Goal: Download file/media: Obtain a digital file from the website

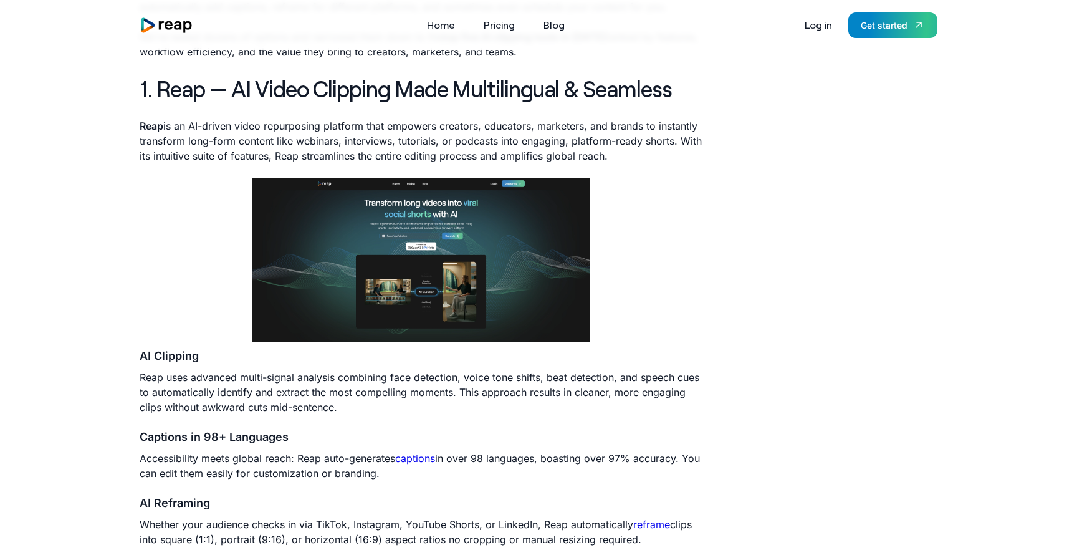
scroll to position [521, 0]
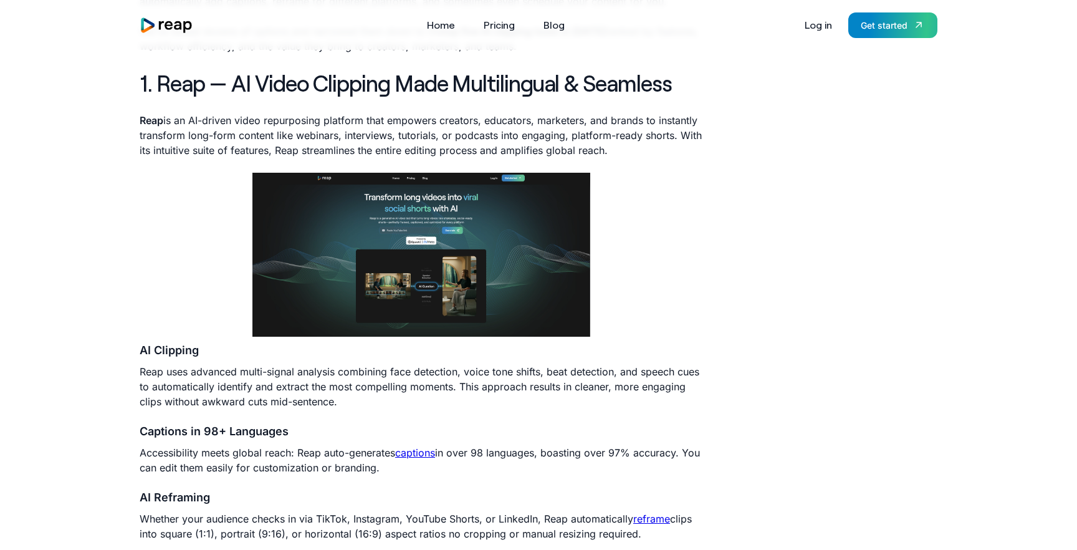
click at [175, 17] on img "home" at bounding box center [167, 25] width 54 height 17
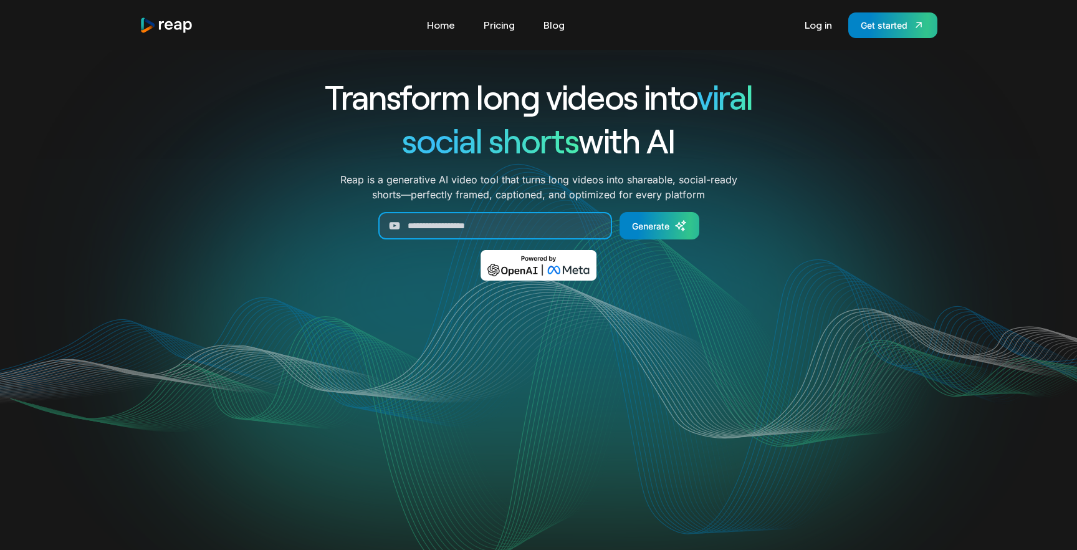
click at [537, 215] on input "Generate Form" at bounding box center [495, 225] width 234 height 27
paste input "**********"
type input "**********"
click at [656, 233] on link "Generate" at bounding box center [660, 225] width 80 height 27
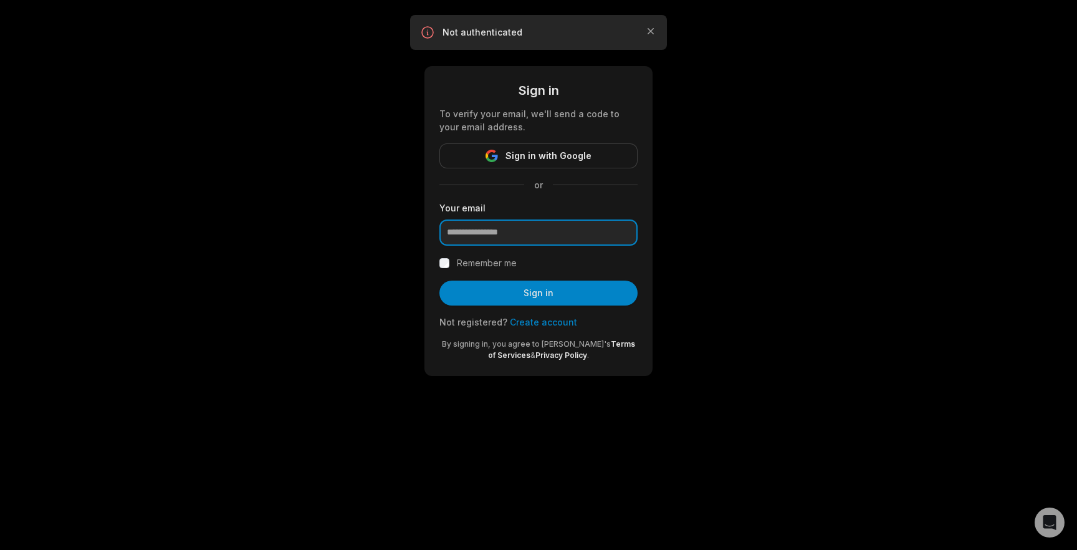
click at [539, 230] on input "email" at bounding box center [539, 232] width 198 height 26
click at [533, 238] on input "email" at bounding box center [539, 232] width 198 height 26
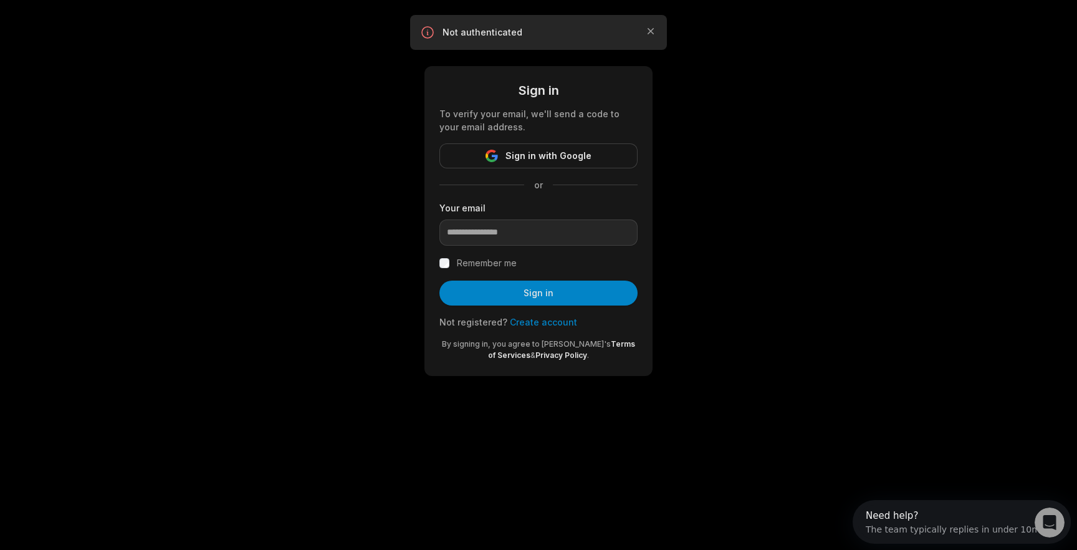
click at [534, 322] on link "Create account" at bounding box center [543, 322] width 67 height 11
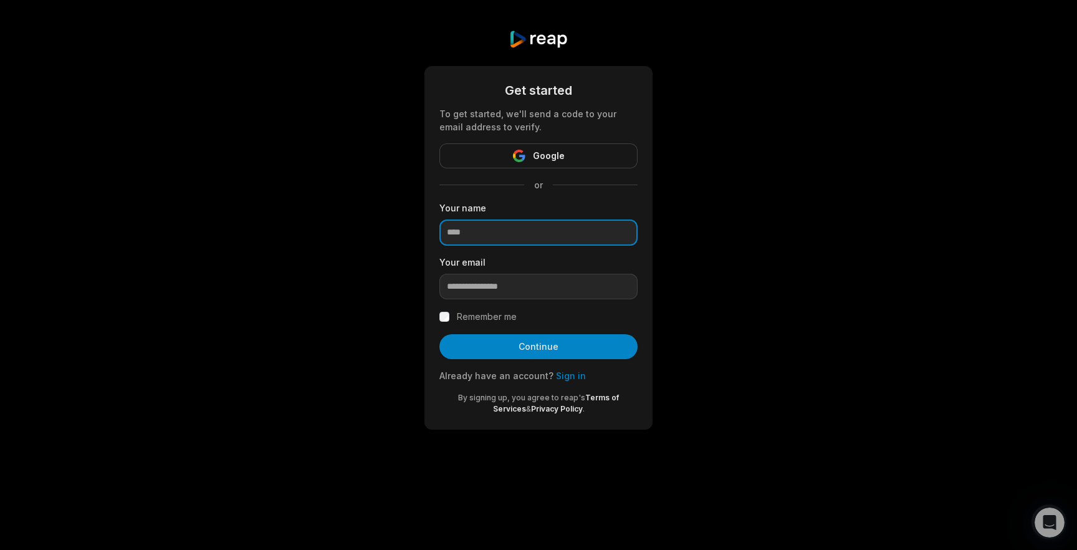
click at [514, 234] on input at bounding box center [539, 232] width 198 height 26
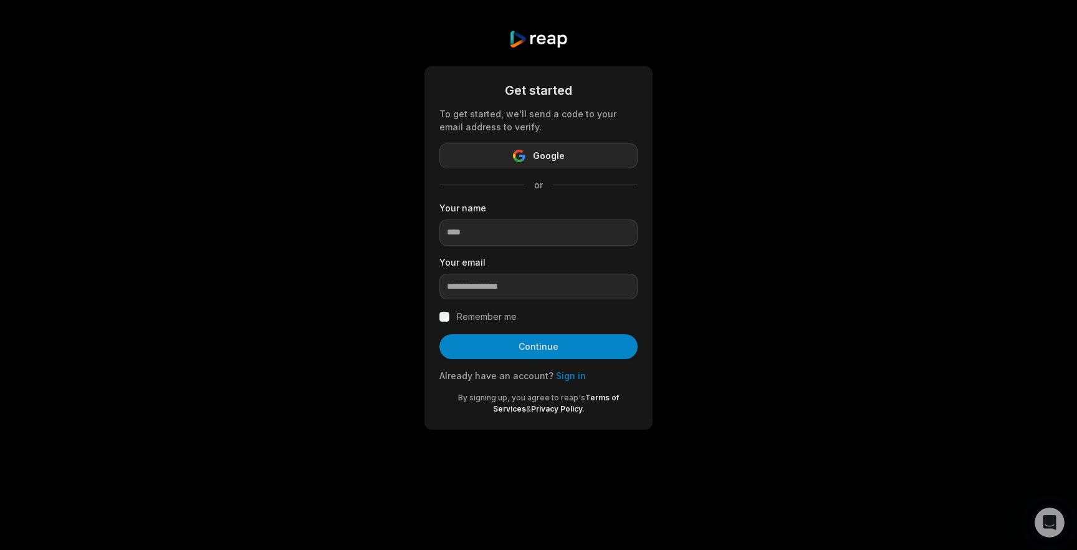
click at [540, 155] on span "Google" at bounding box center [549, 155] width 32 height 15
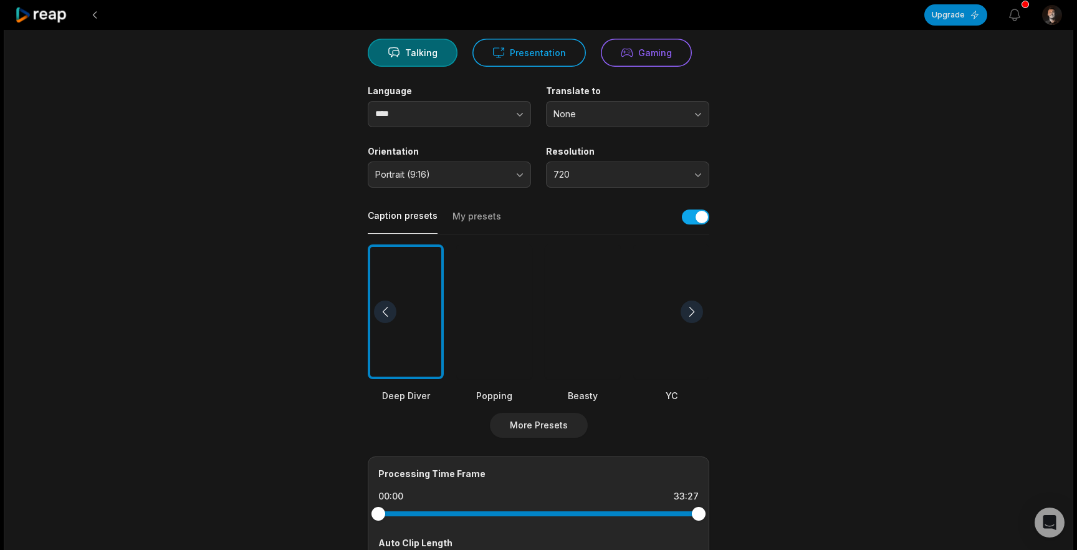
scroll to position [125, 0]
click at [666, 178] on button "720" at bounding box center [627, 173] width 163 height 26
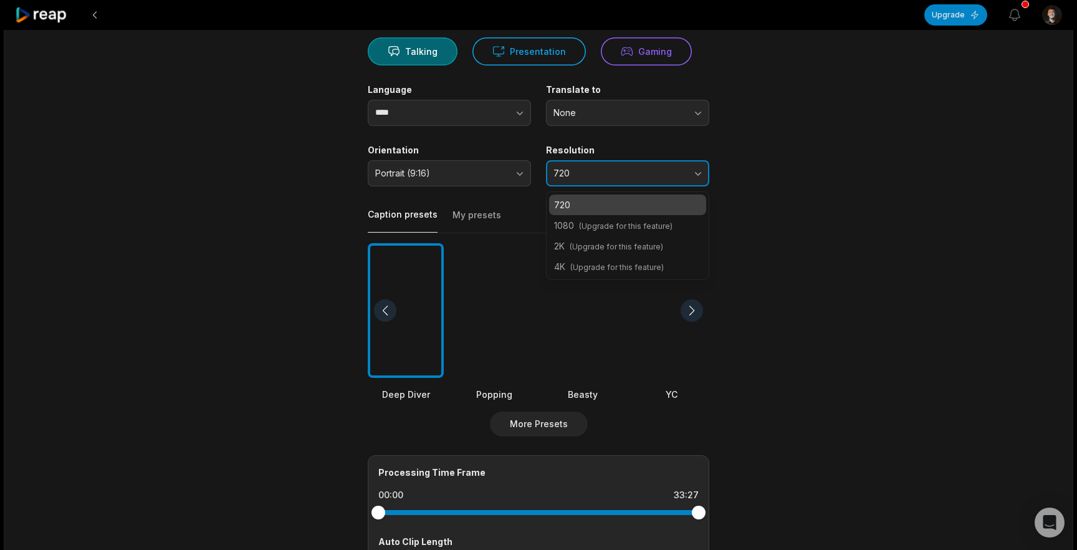
click at [639, 173] on span "720" at bounding box center [619, 173] width 131 height 11
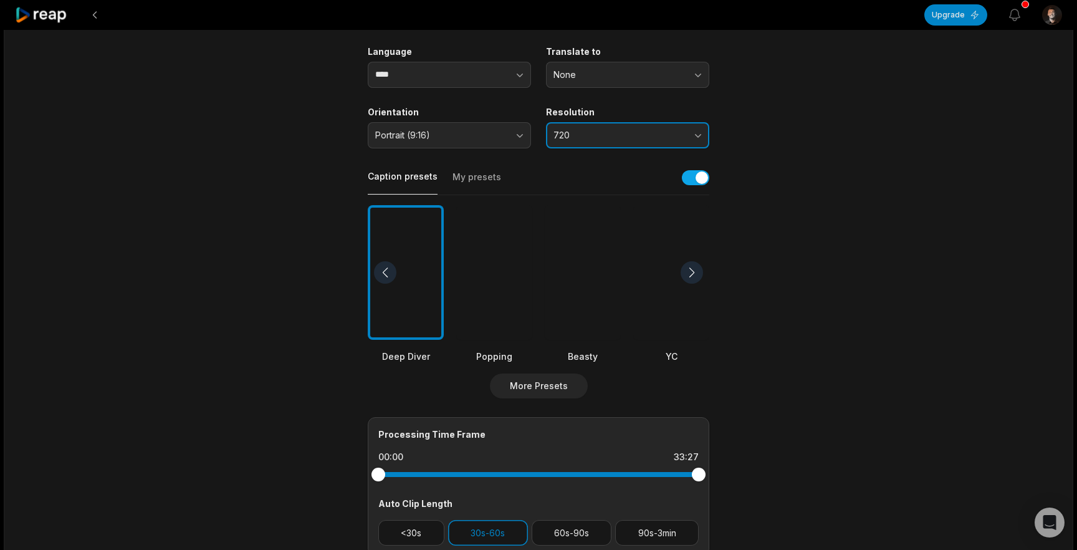
scroll to position [166, 0]
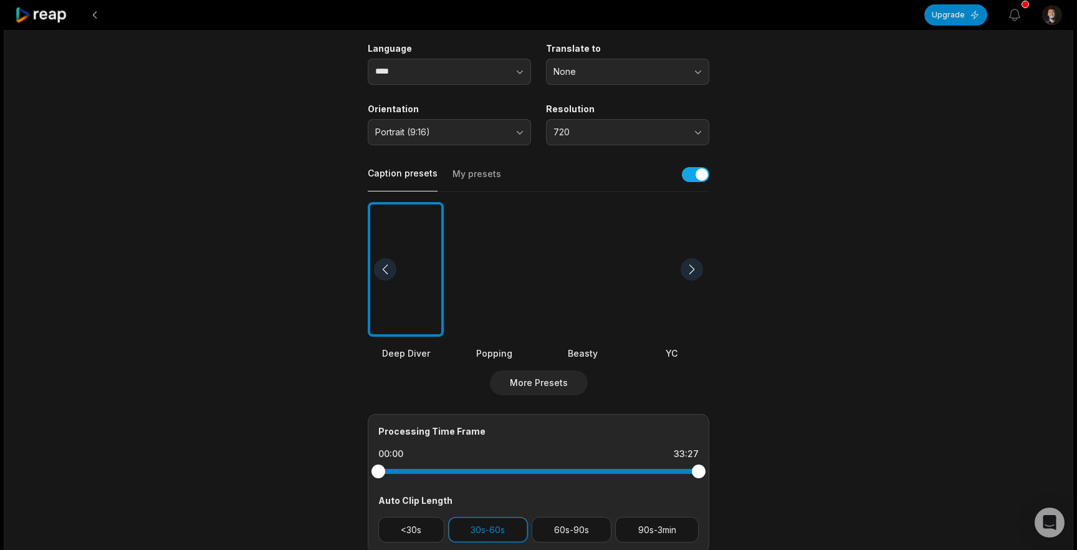
click at [693, 266] on div at bounding box center [692, 269] width 22 height 22
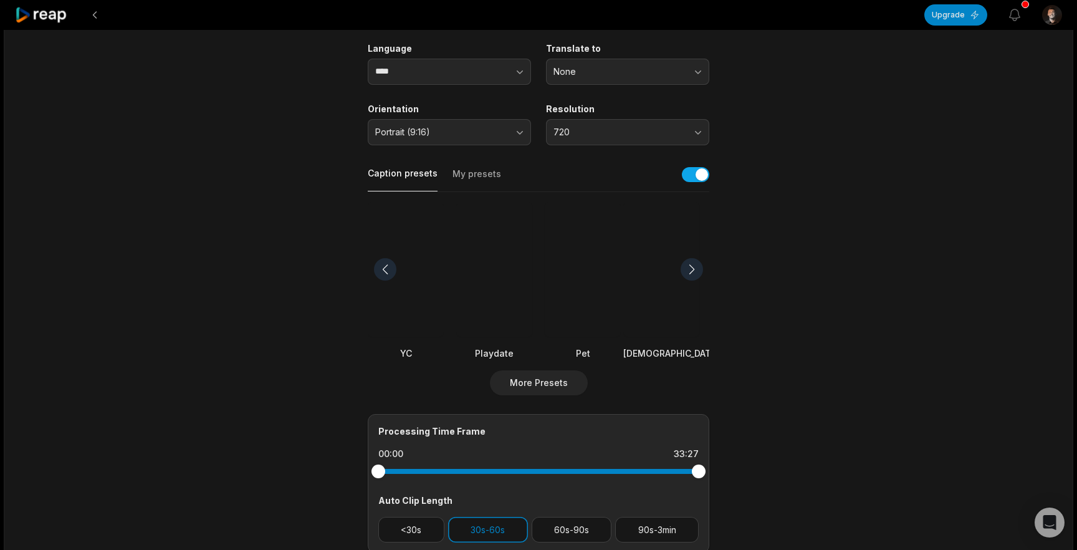
click at [693, 266] on div at bounding box center [692, 269] width 22 height 22
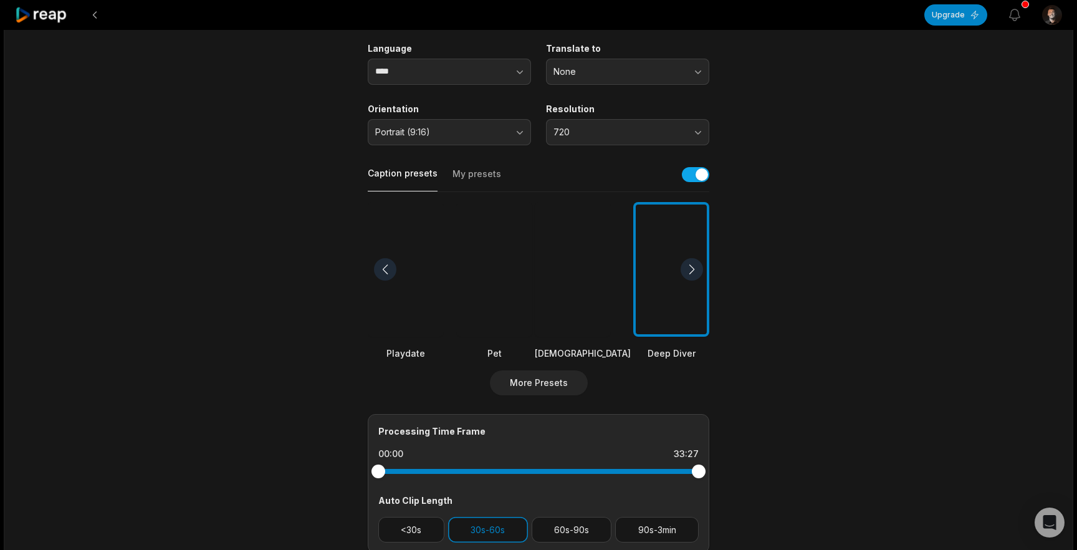
click at [693, 266] on div at bounding box center [692, 269] width 22 height 22
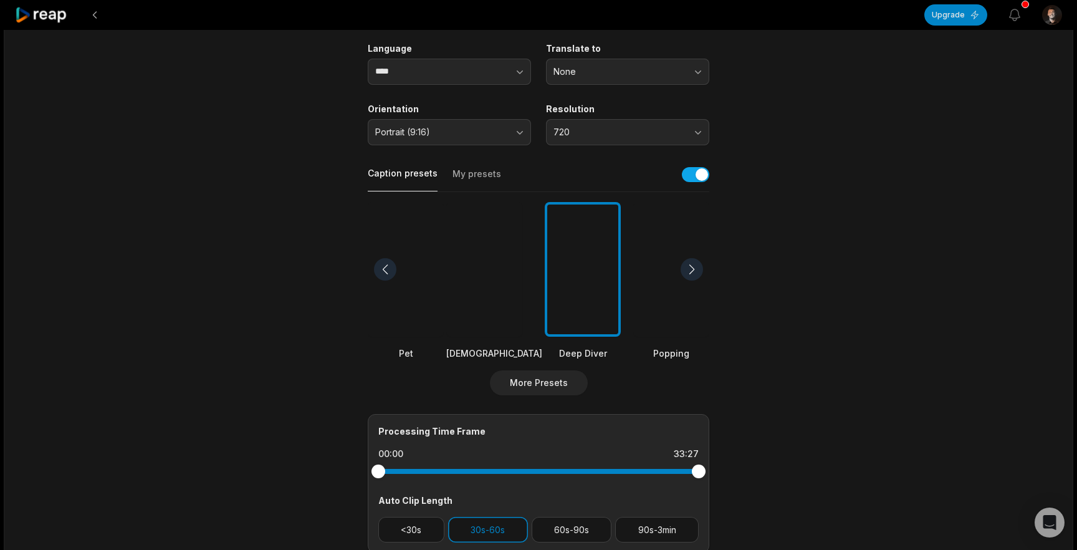
click at [693, 266] on div at bounding box center [692, 269] width 22 height 22
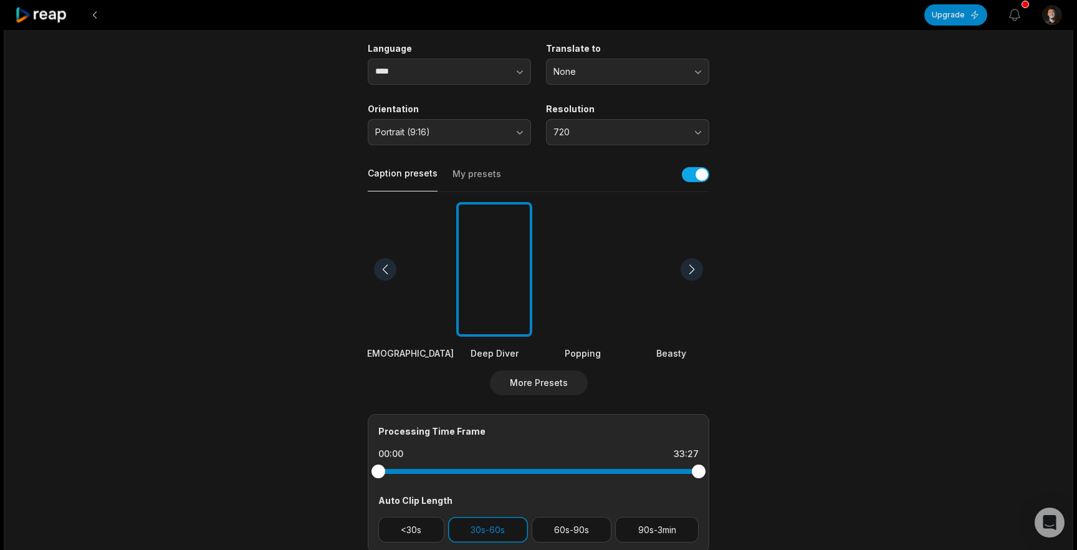
click at [693, 266] on div at bounding box center [692, 269] width 22 height 22
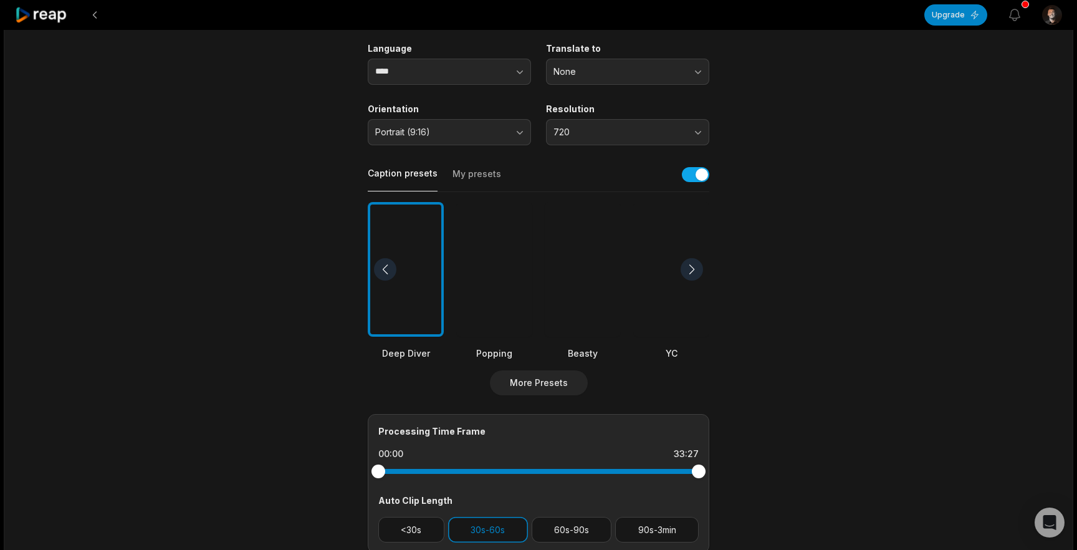
click at [693, 266] on div at bounding box center [692, 269] width 22 height 22
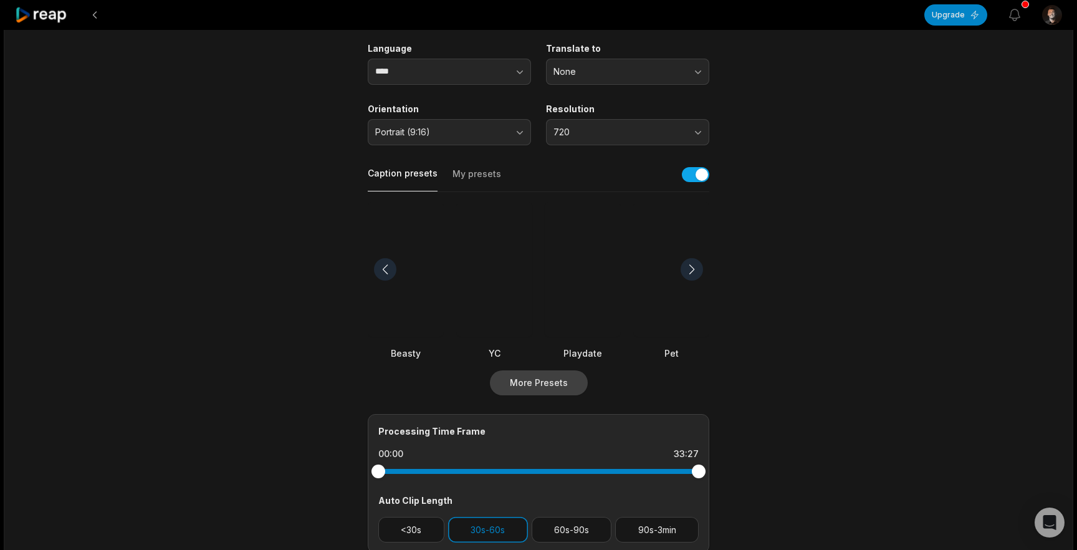
click at [566, 382] on button "More Presets" at bounding box center [539, 382] width 98 height 25
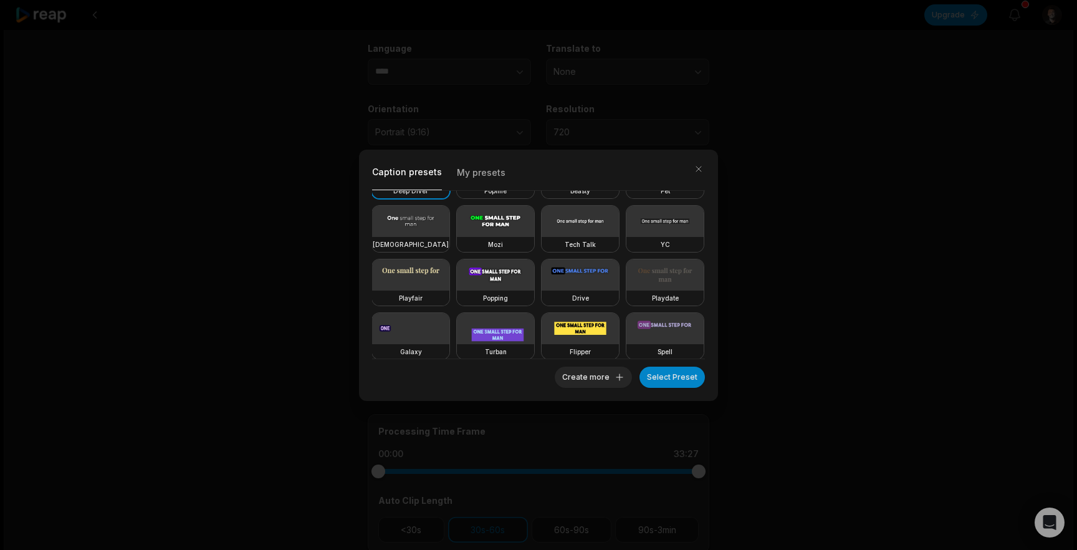
scroll to position [0, 0]
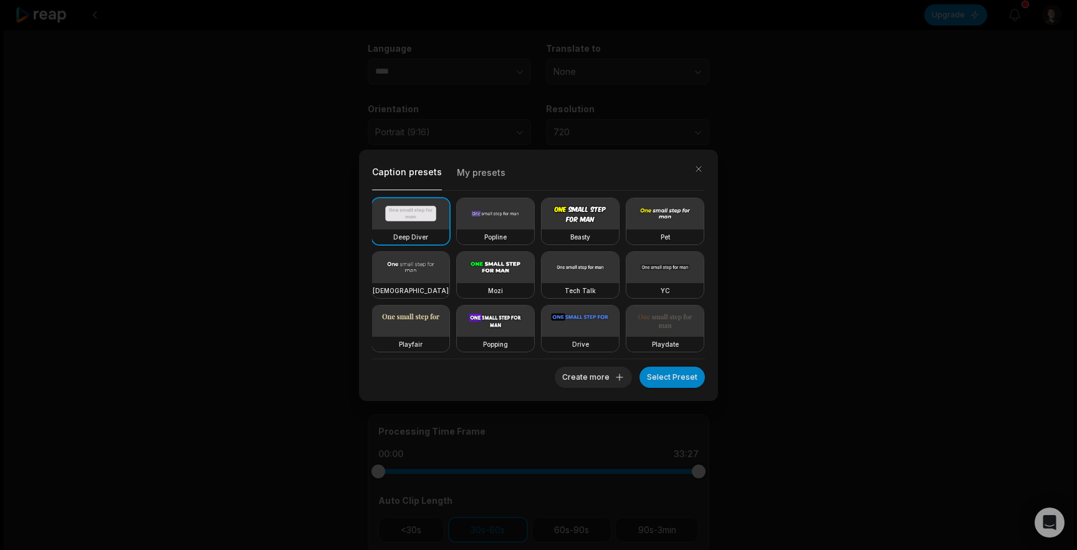
click at [852, 262] on div "Caption presets My presets Deep Diver Popline Beasty Pet Zen Mozi Tech Talk YC …" at bounding box center [538, 275] width 1077 height 550
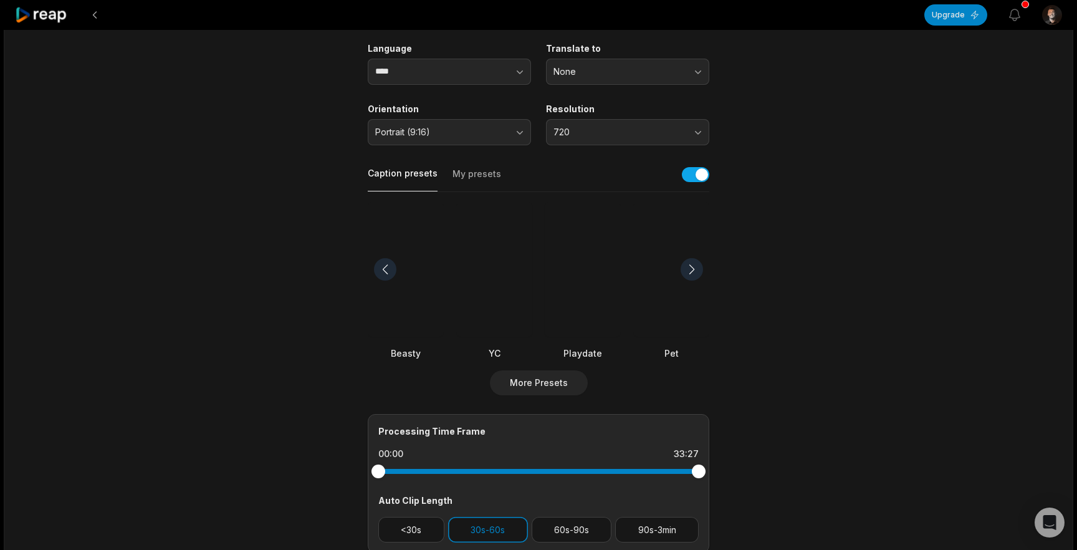
click at [593, 285] on div at bounding box center [583, 269] width 76 height 135
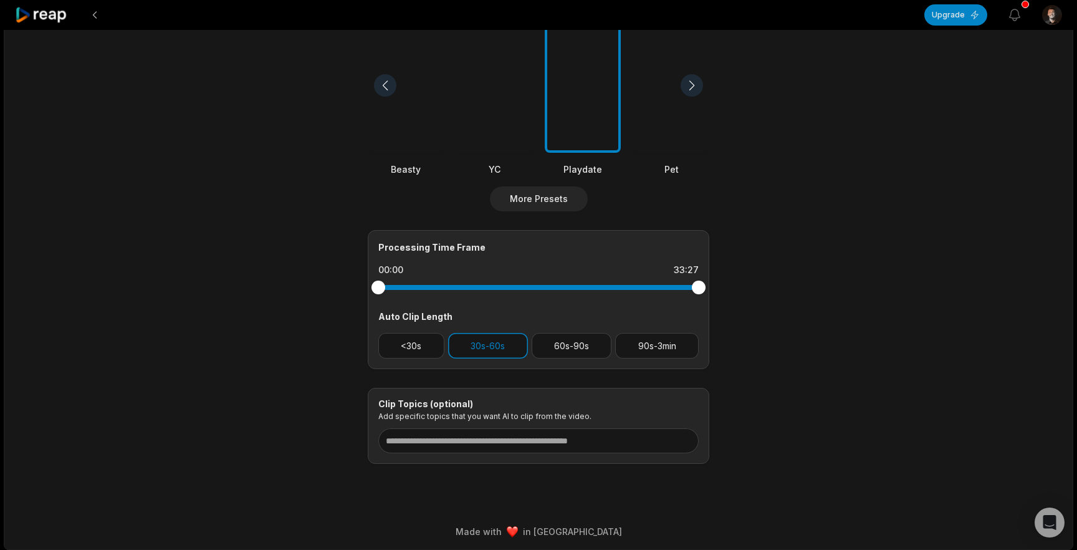
scroll to position [354, 0]
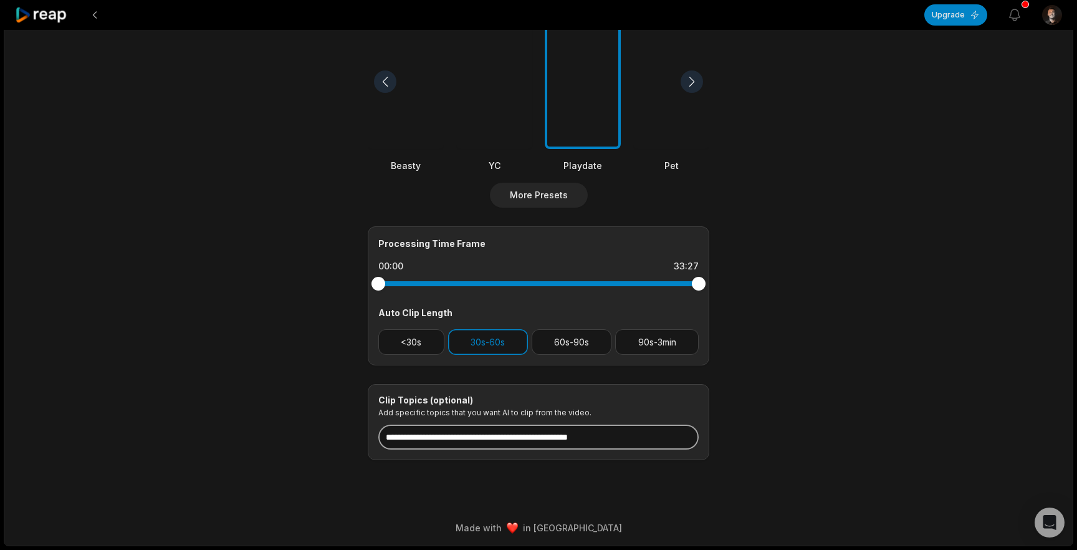
click at [501, 435] on input at bounding box center [538, 437] width 320 height 25
click at [745, 446] on main "33:27 Why AI Feels Broken (And How We Make It Human) – Micah Dixon & Igor Iliev…" at bounding box center [539, 78] width 604 height 764
click at [572, 440] on input "*****" at bounding box center [538, 437] width 320 height 25
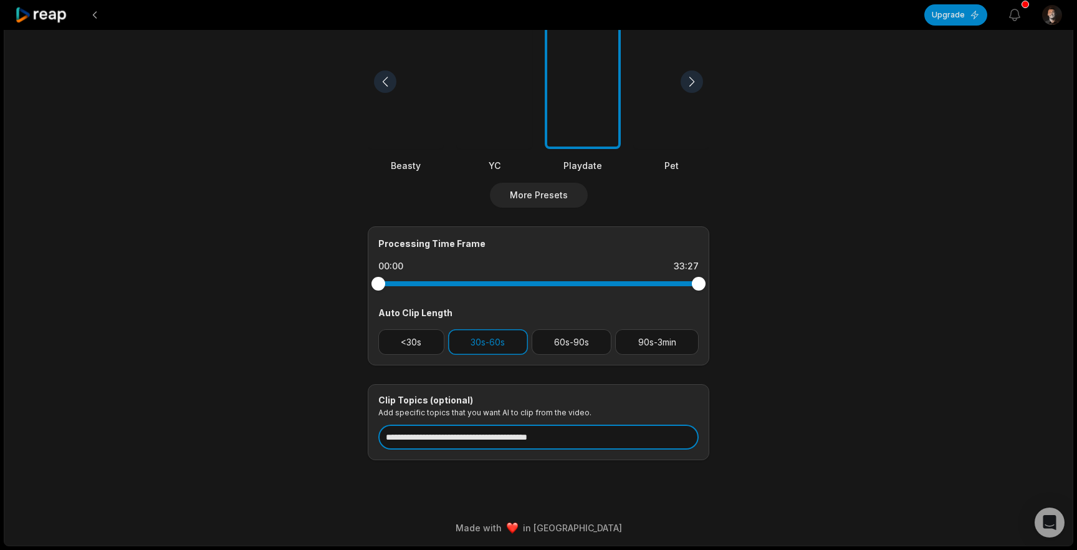
scroll to position [0, 0]
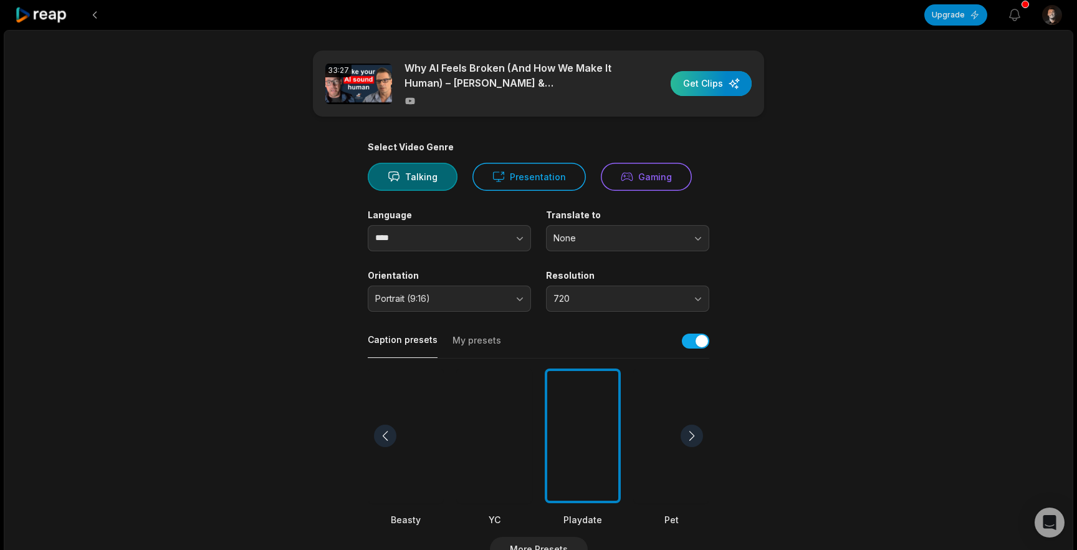
type input "**********"
click at [719, 80] on div "button" at bounding box center [711, 83] width 81 height 25
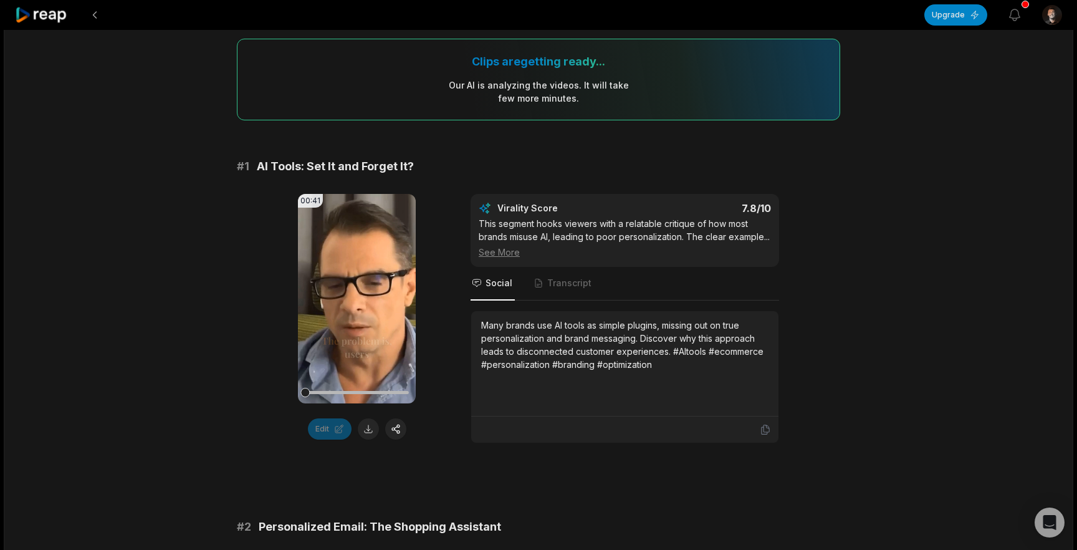
scroll to position [97, 0]
click at [328, 319] on video "Your browser does not support mp4 format." at bounding box center [357, 297] width 118 height 209
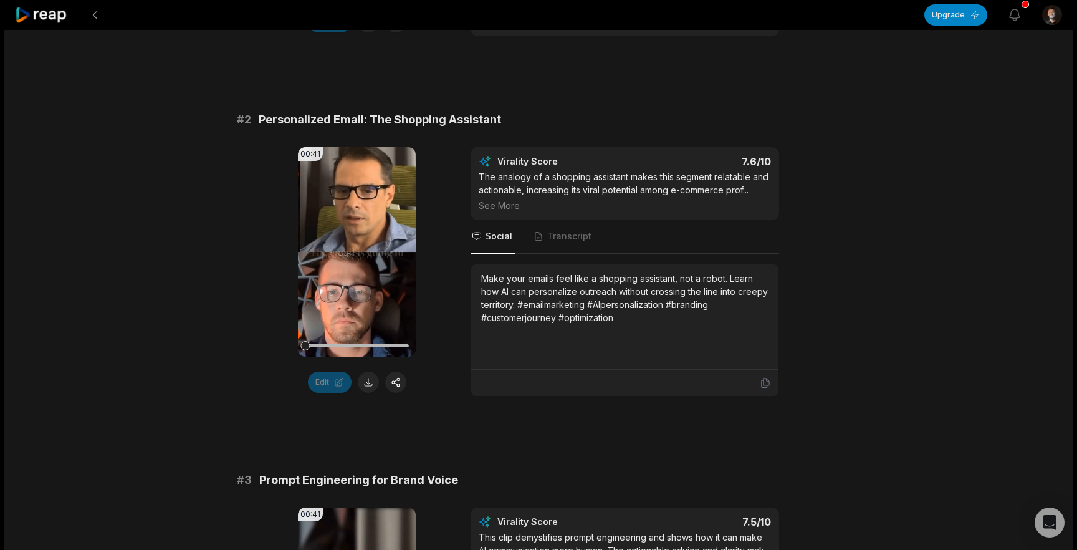
scroll to position [511, 0]
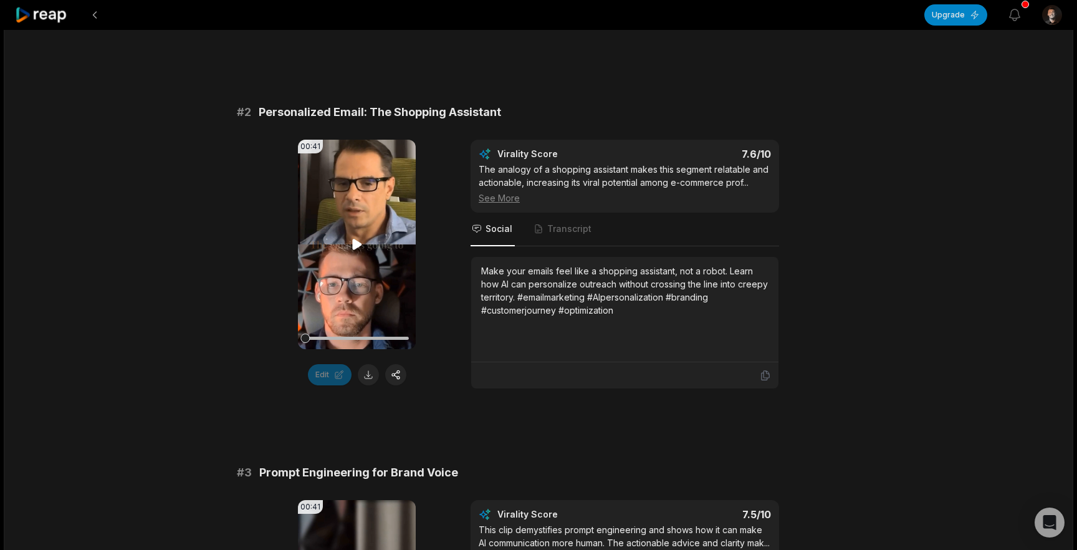
click at [366, 247] on video "Your browser does not support mp4 format." at bounding box center [357, 244] width 118 height 209
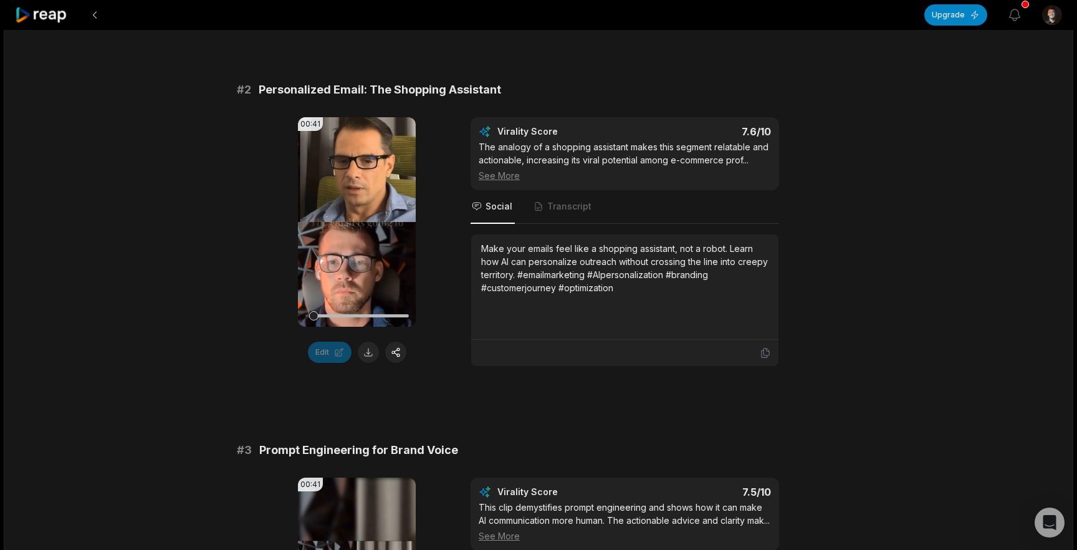
scroll to position [534, 0]
click at [367, 312] on div at bounding box center [356, 315] width 103 height 22
click at [380, 312] on div at bounding box center [356, 315] width 103 height 22
click at [393, 316] on div at bounding box center [356, 315] width 103 height 3
click at [400, 317] on div at bounding box center [356, 315] width 103 height 22
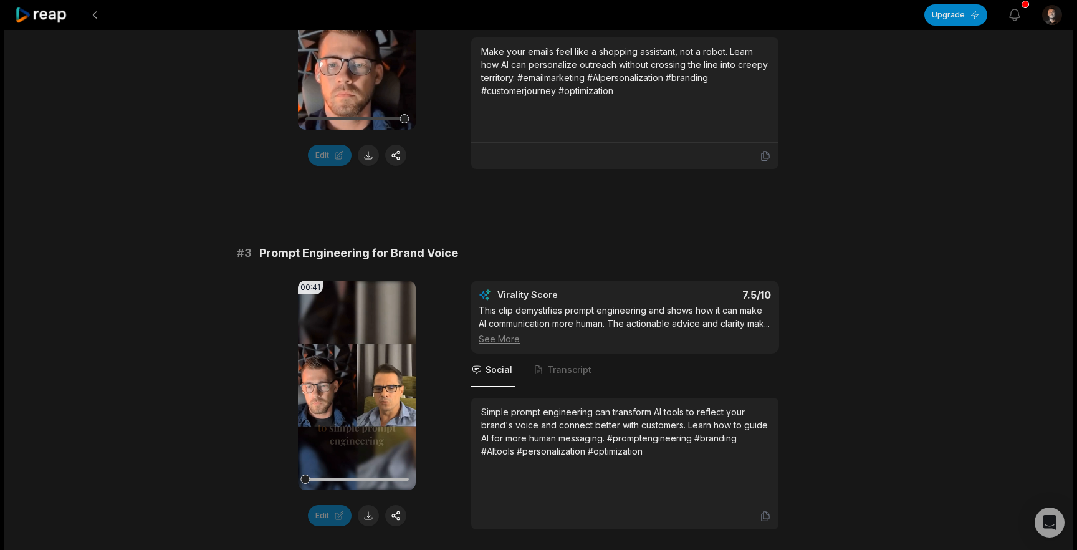
scroll to position [734, 0]
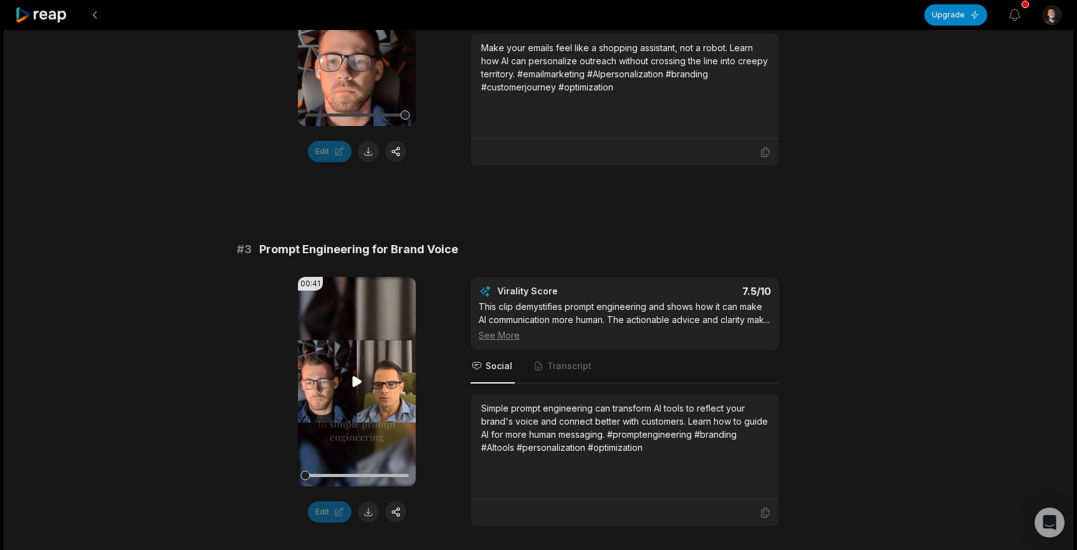
click at [382, 355] on video "Your browser does not support mp4 format." at bounding box center [357, 381] width 118 height 209
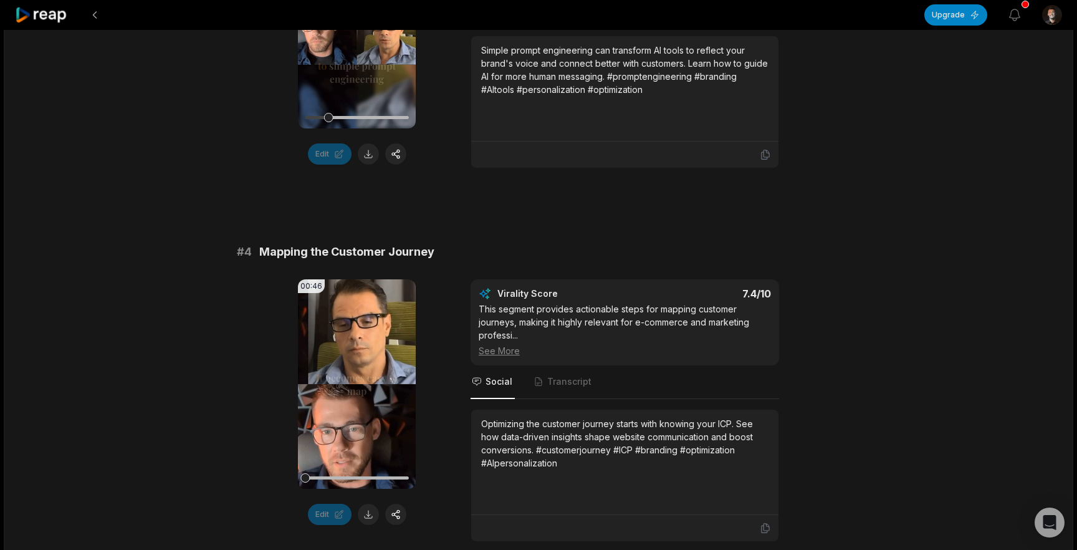
scroll to position [1136, 0]
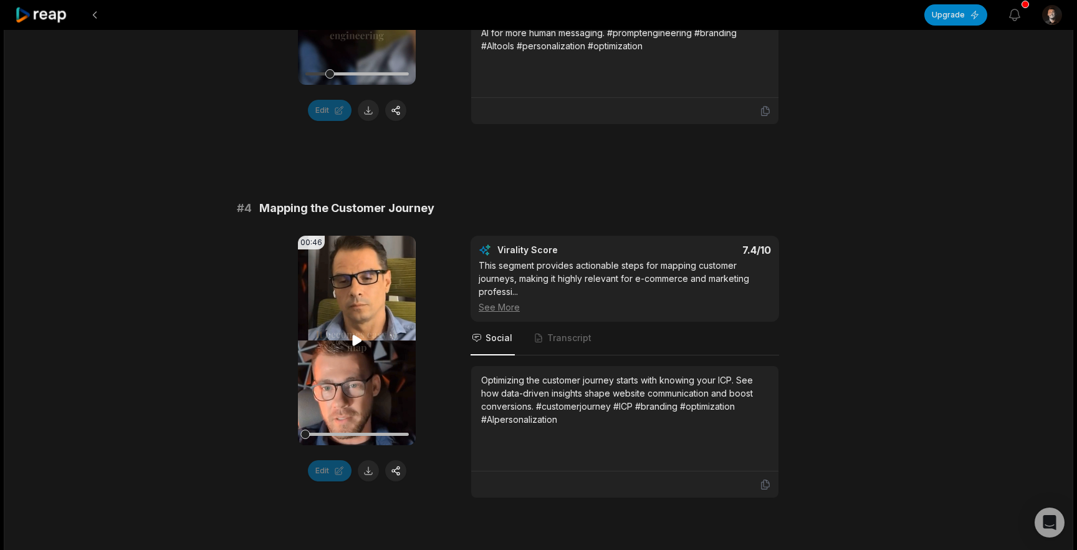
click at [363, 348] on icon at bounding box center [357, 340] width 15 height 15
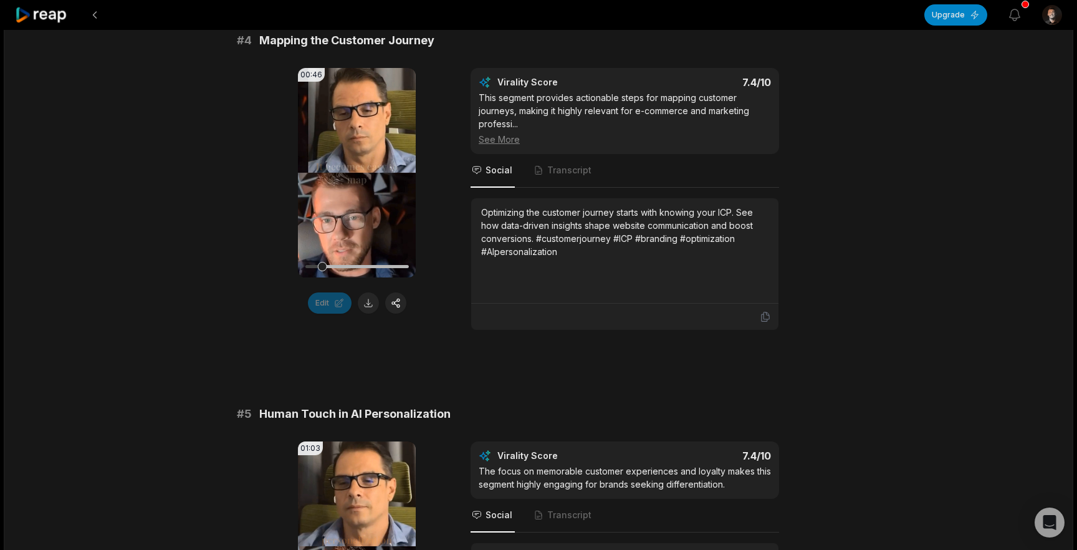
scroll to position [1302, 0]
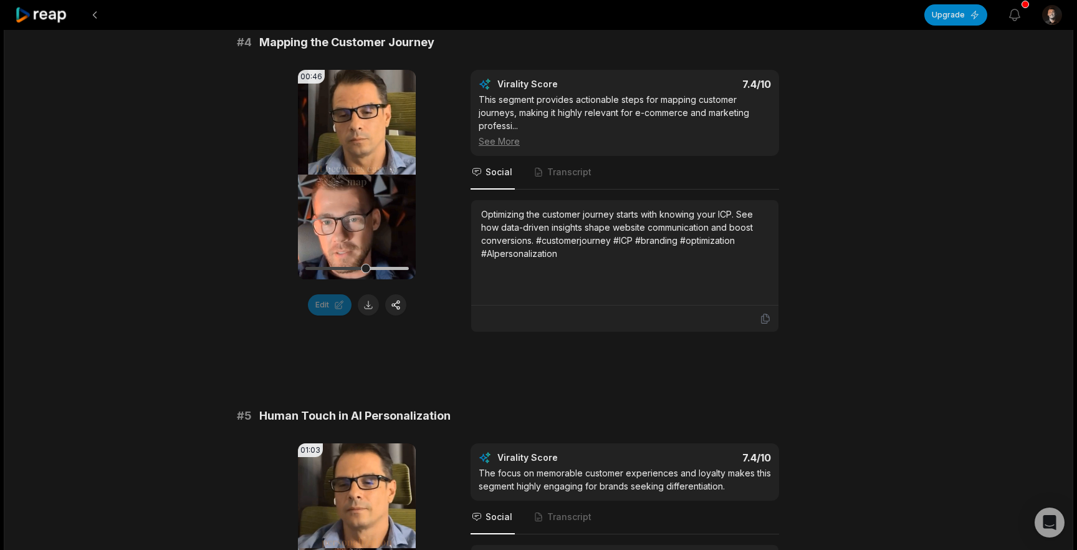
click at [363, 315] on button at bounding box center [368, 304] width 21 height 21
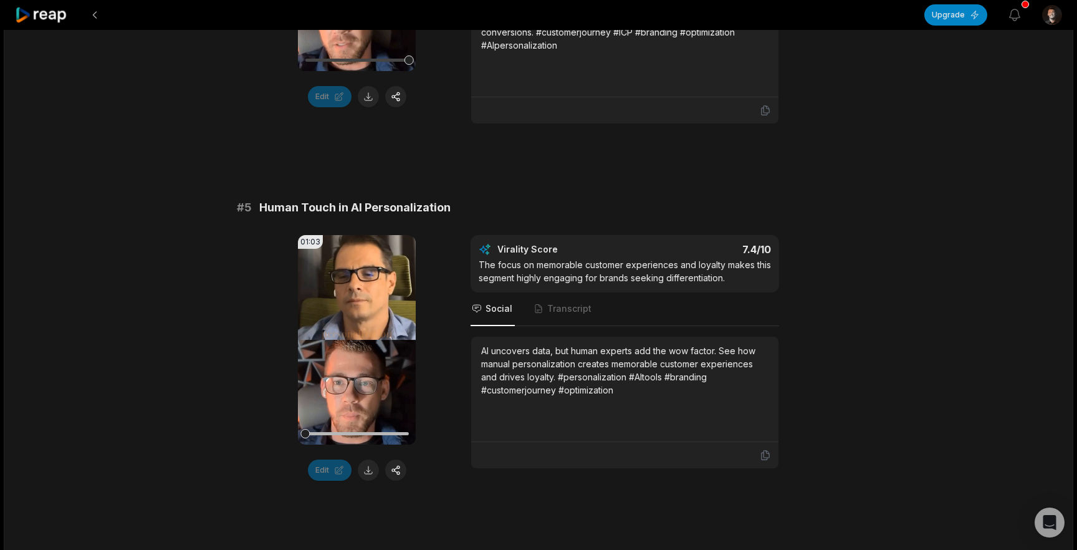
scroll to position [1543, 0]
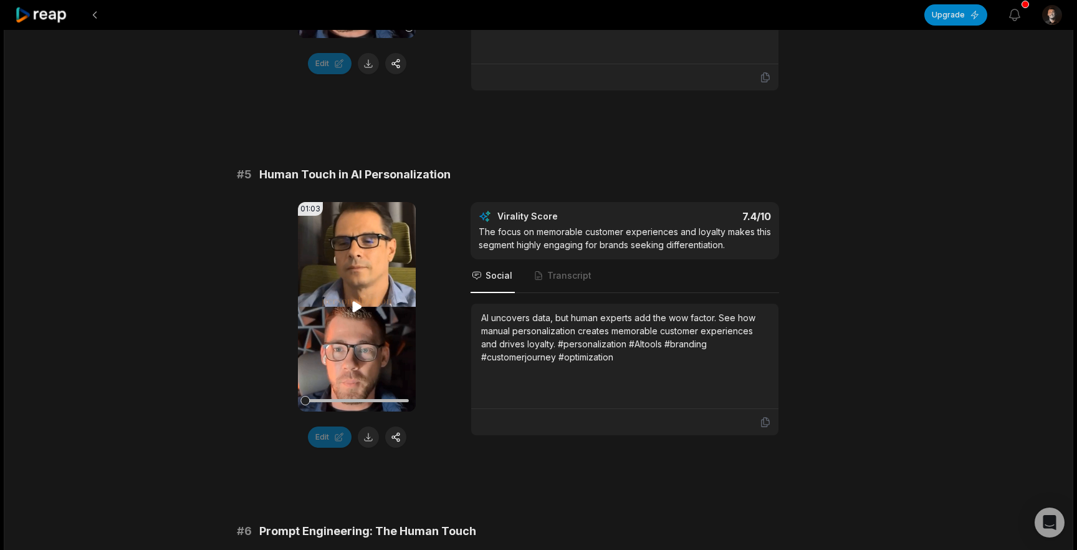
click at [359, 303] on video "Your browser does not support mp4 format." at bounding box center [357, 306] width 118 height 209
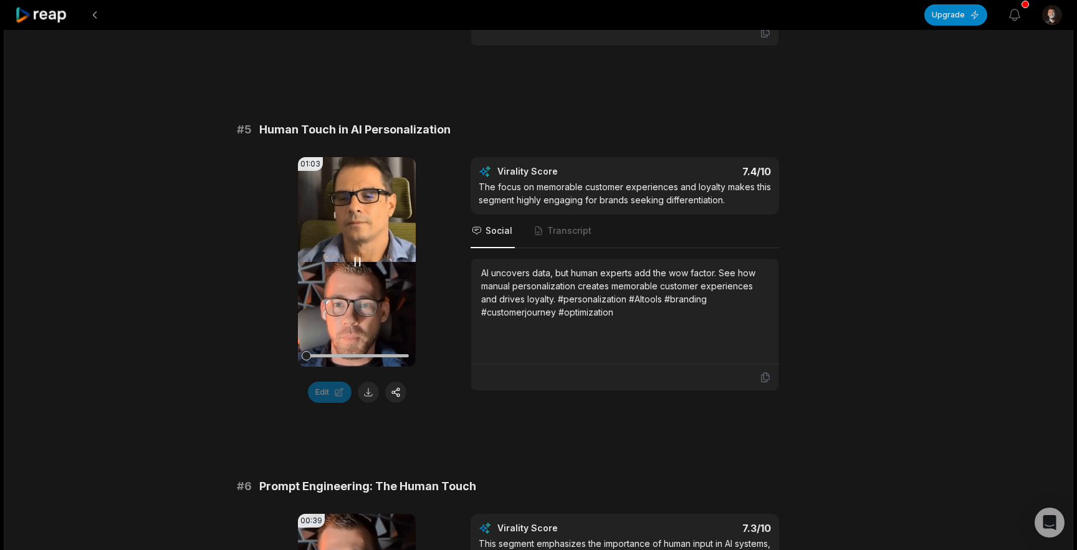
scroll to position [1590, 0]
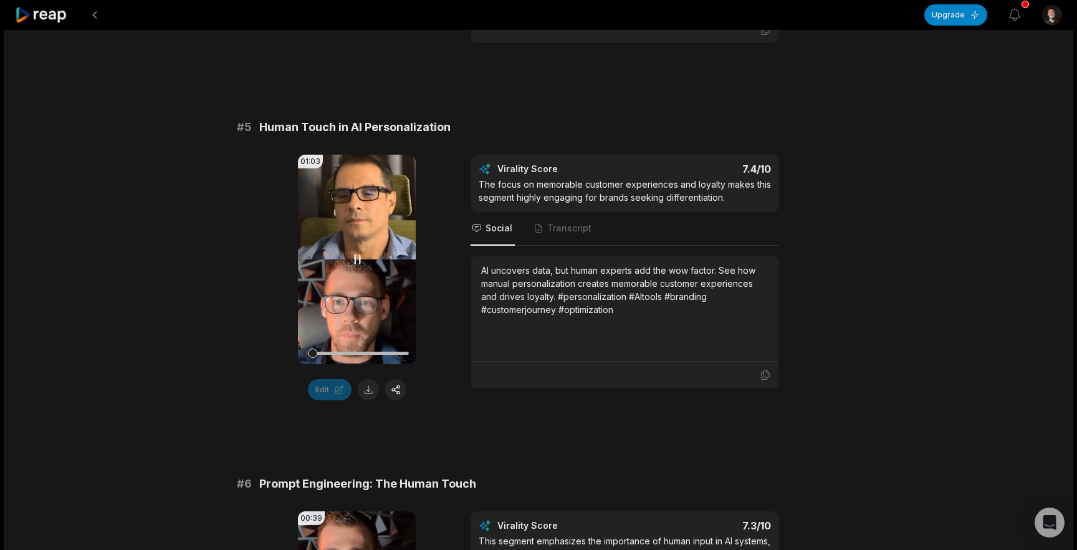
click at [332, 363] on div at bounding box center [356, 353] width 103 height 22
click at [363, 364] on div at bounding box center [356, 353] width 103 height 22
click at [372, 363] on div at bounding box center [356, 353] width 103 height 22
click at [364, 400] on button at bounding box center [368, 389] width 21 height 21
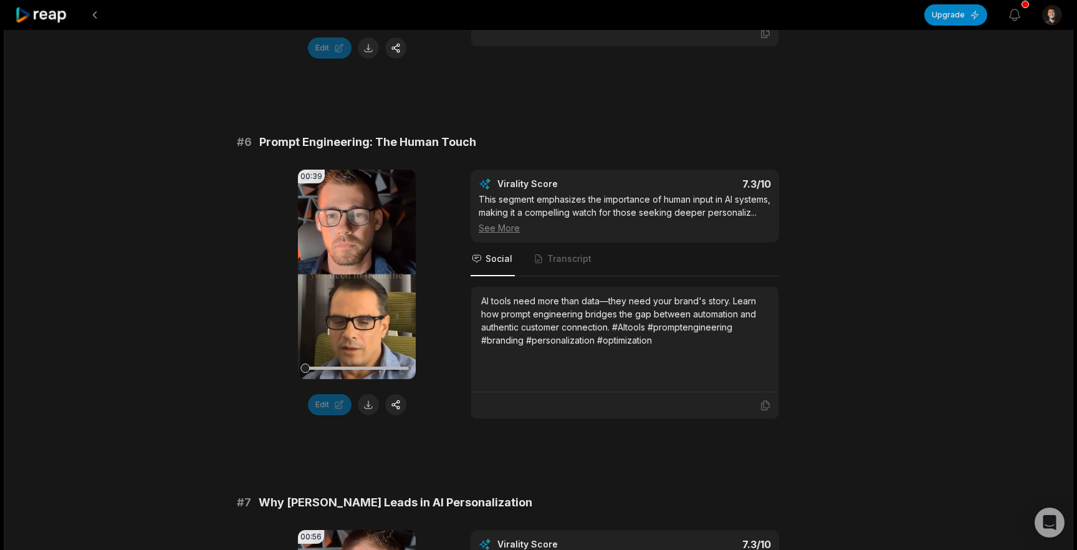
scroll to position [1933, 0]
click at [257, 383] on div "00:39 Your browser does not support mp4 format. Edit Virality Score 7.3 /10 Thi…" at bounding box center [539, 292] width 604 height 249
click at [343, 284] on video "Your browser does not support mp4 format." at bounding box center [357, 272] width 118 height 209
click at [332, 368] on div at bounding box center [356, 366] width 103 height 3
click at [354, 368] on div at bounding box center [356, 366] width 103 height 3
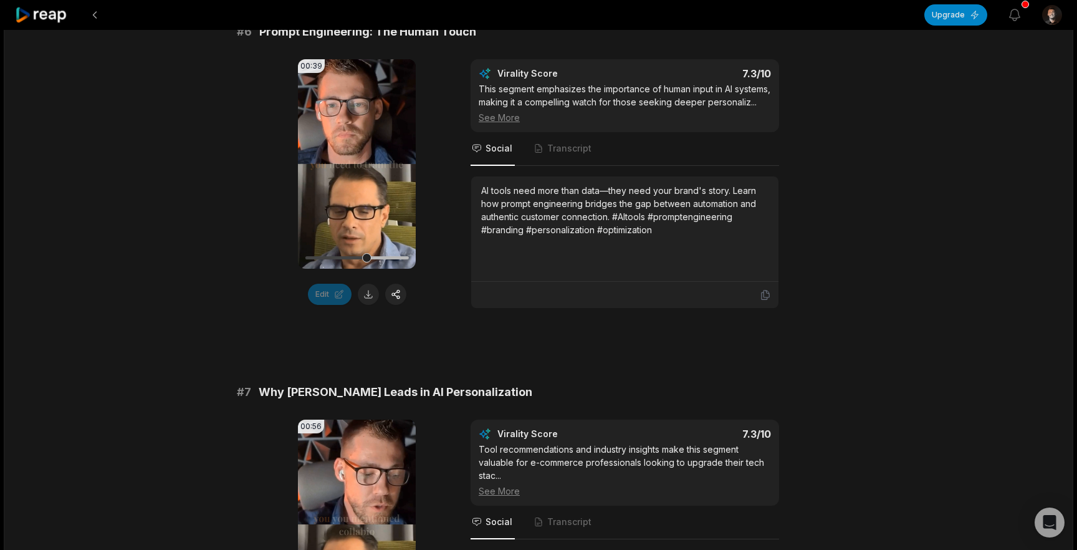
scroll to position [2019, 0]
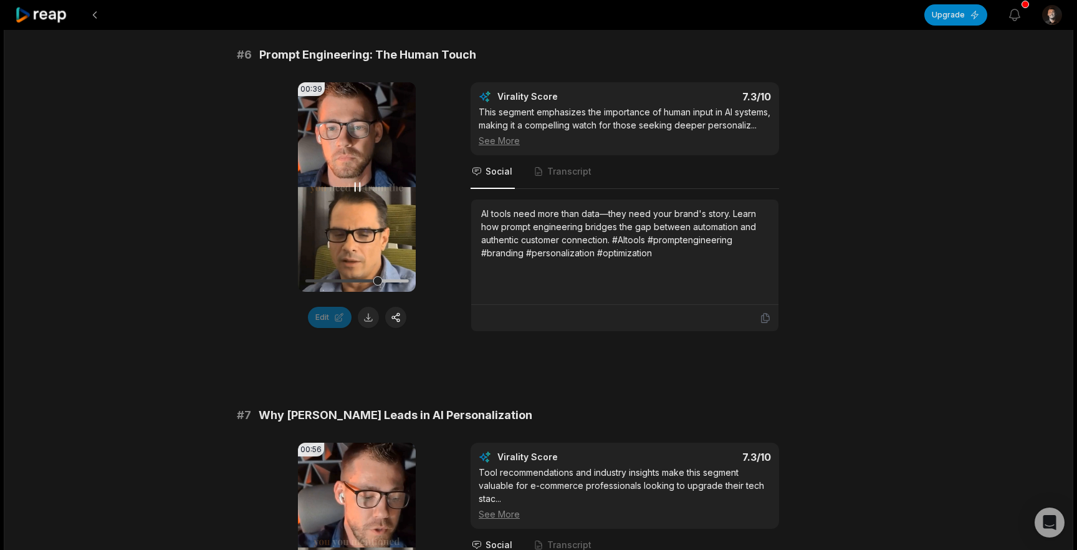
click at [355, 191] on icon at bounding box center [357, 187] width 5 height 8
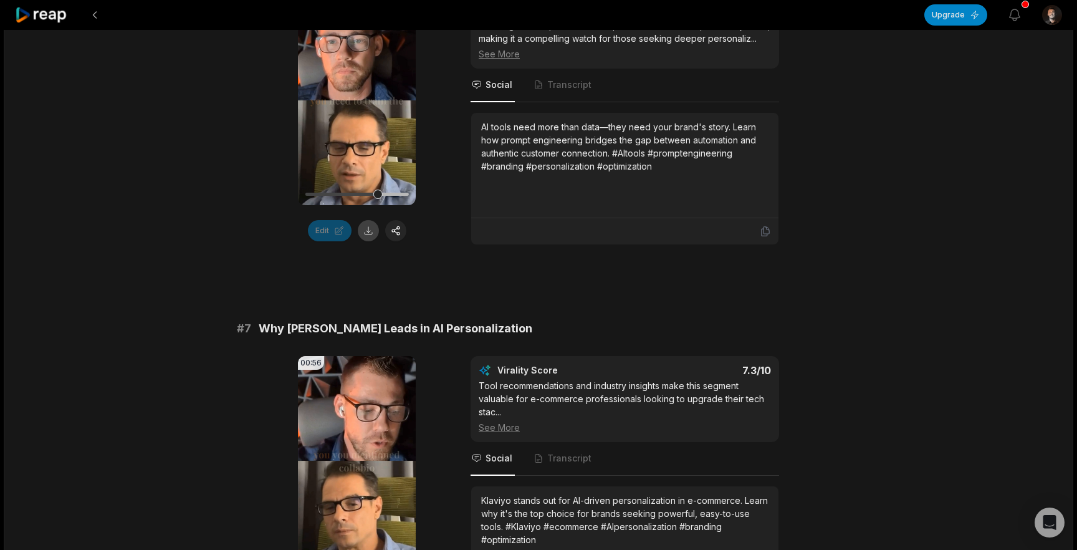
click at [365, 241] on button at bounding box center [368, 230] width 21 height 21
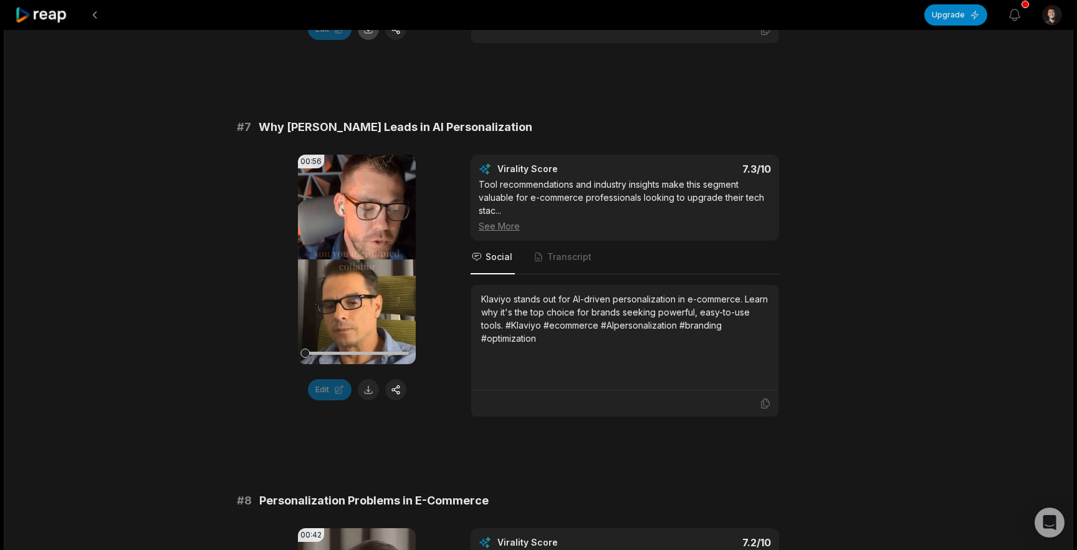
scroll to position [2339, 0]
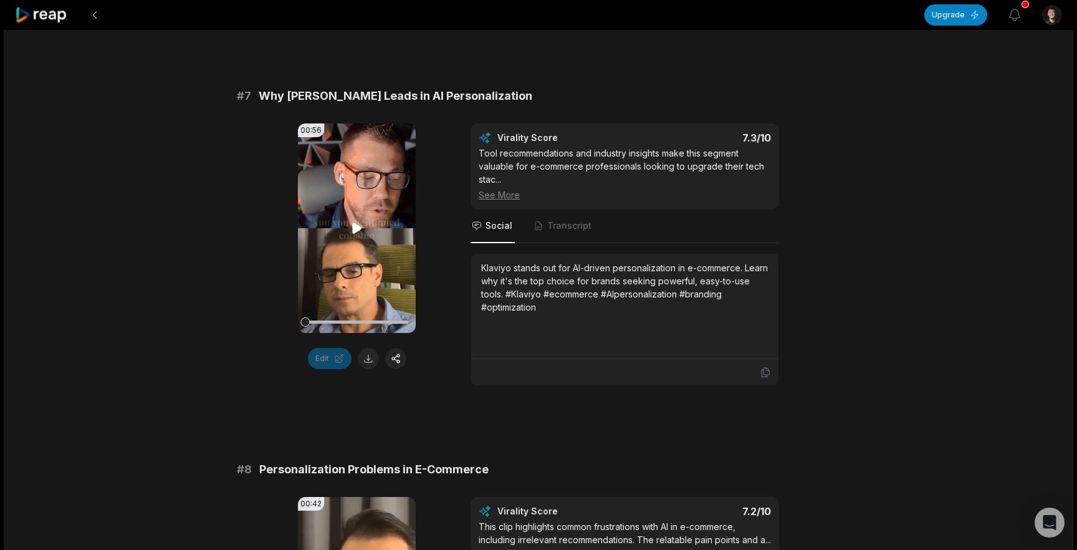
click at [352, 287] on video "Your browser does not support mp4 format." at bounding box center [357, 227] width 118 height 209
click at [441, 221] on div "00:56 Your browser does not support mp4 format. Edit Virality Score 7.3 /10 Too…" at bounding box center [539, 254] width 604 height 262
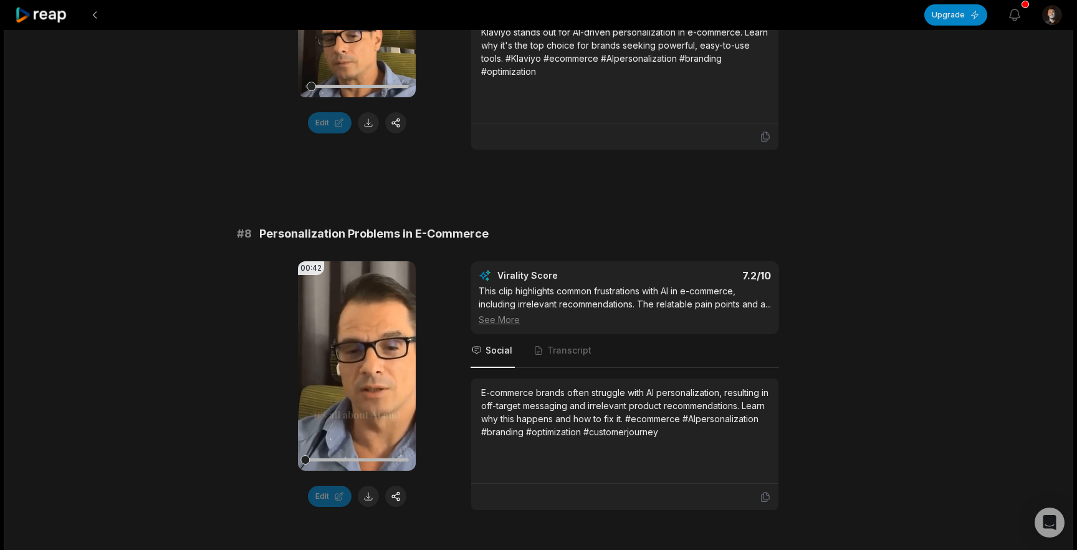
scroll to position [2624, 0]
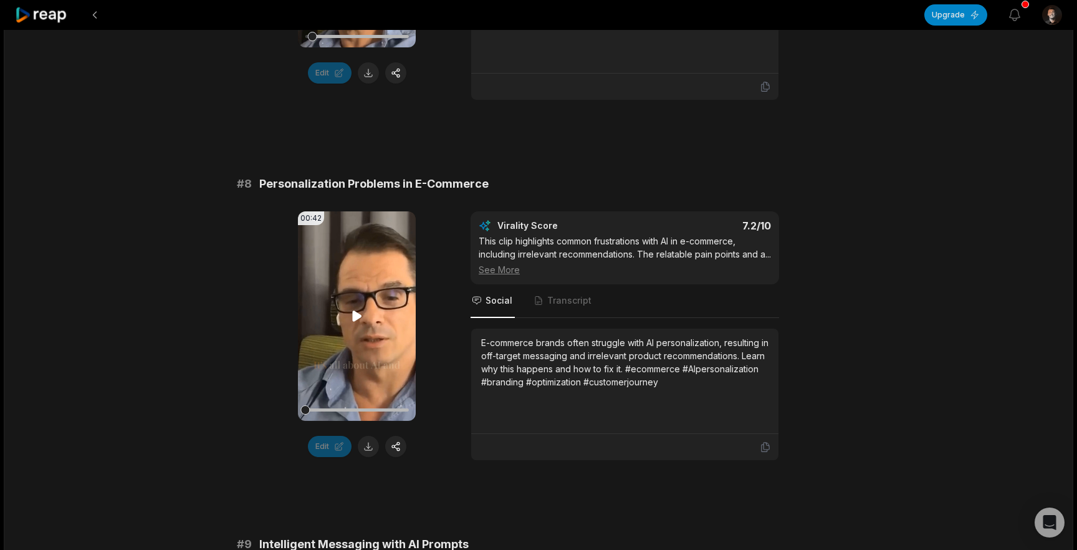
click at [374, 318] on video "Your browser does not support mp4 format." at bounding box center [357, 315] width 118 height 209
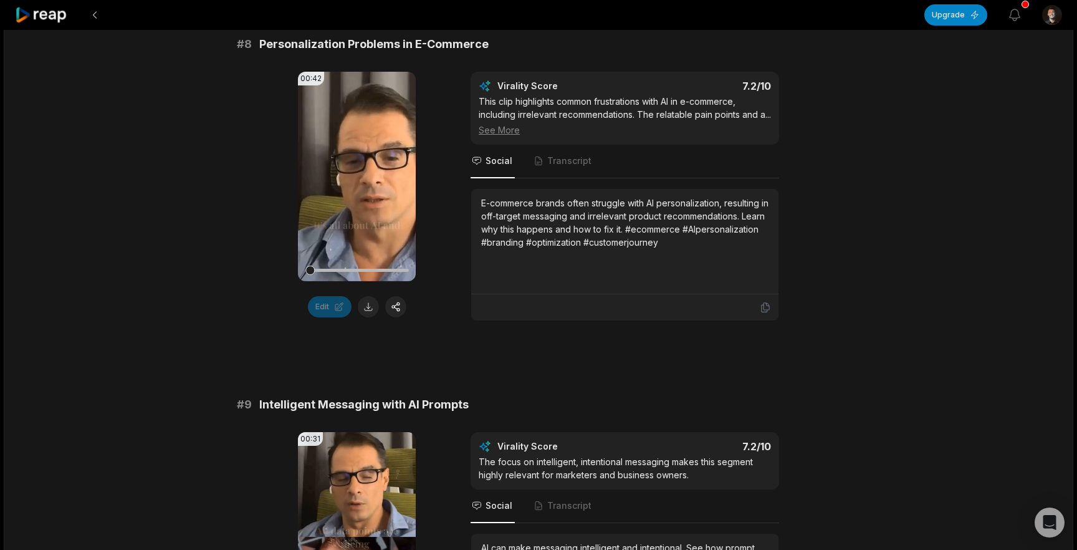
scroll to position [2764, 0]
click at [322, 271] on div at bounding box center [356, 269] width 103 height 3
click at [334, 271] on div at bounding box center [356, 269] width 103 height 3
click at [356, 271] on div at bounding box center [356, 269] width 103 height 3
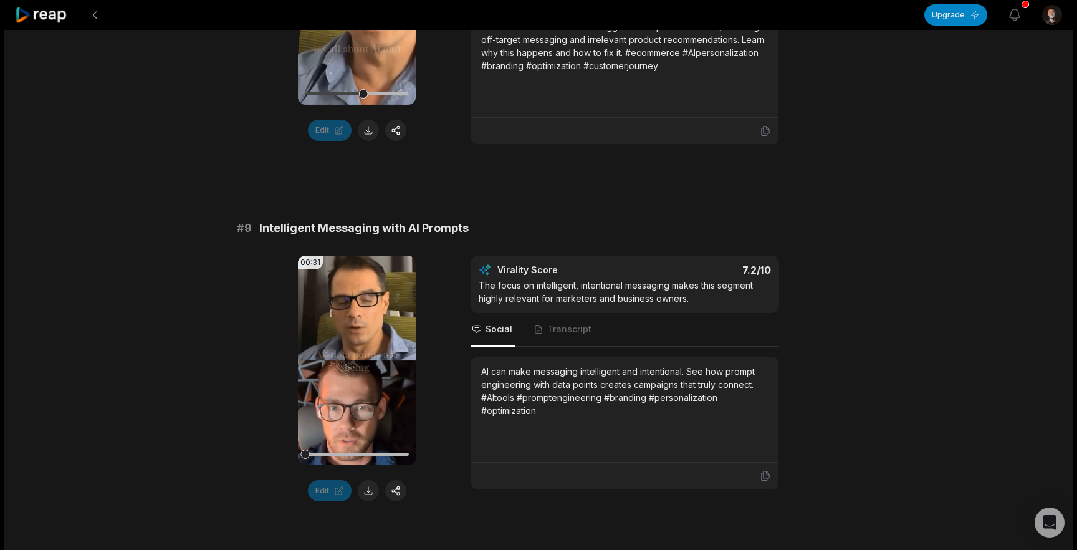
scroll to position [2957, 0]
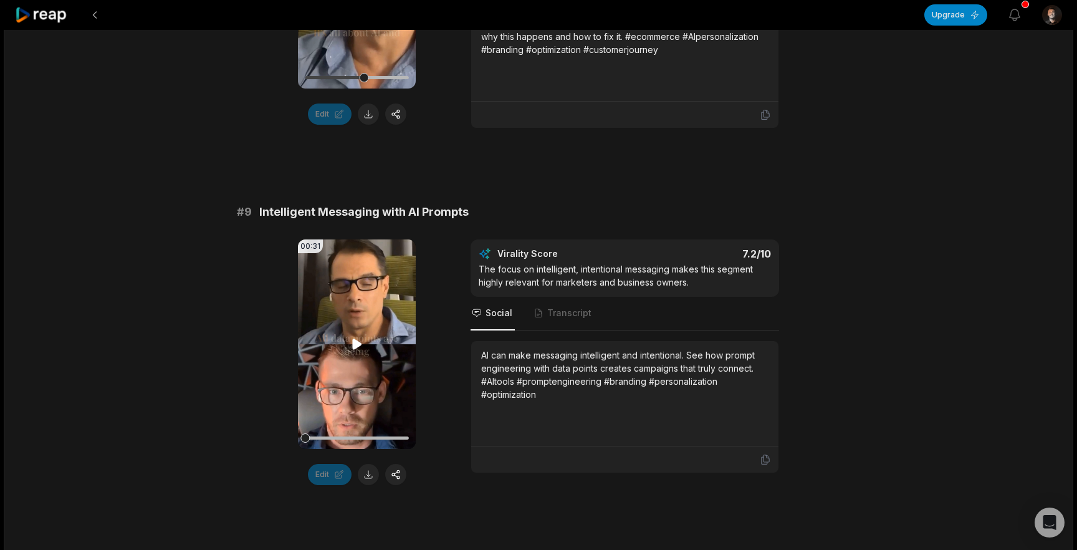
click at [343, 384] on video "Your browser does not support mp4 format." at bounding box center [357, 343] width 118 height 209
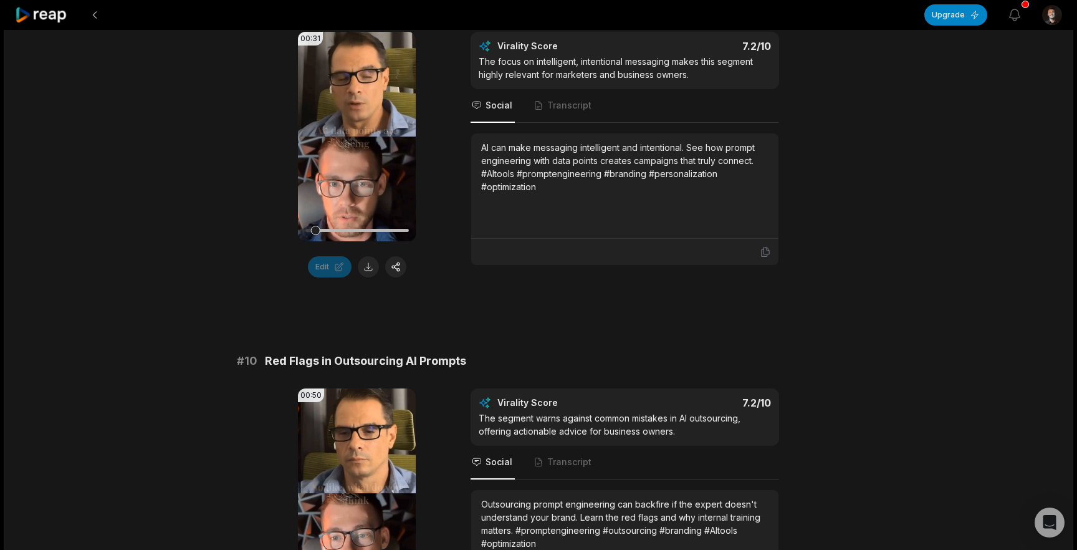
scroll to position [3165, 0]
click at [366, 277] on button at bounding box center [368, 266] width 21 height 21
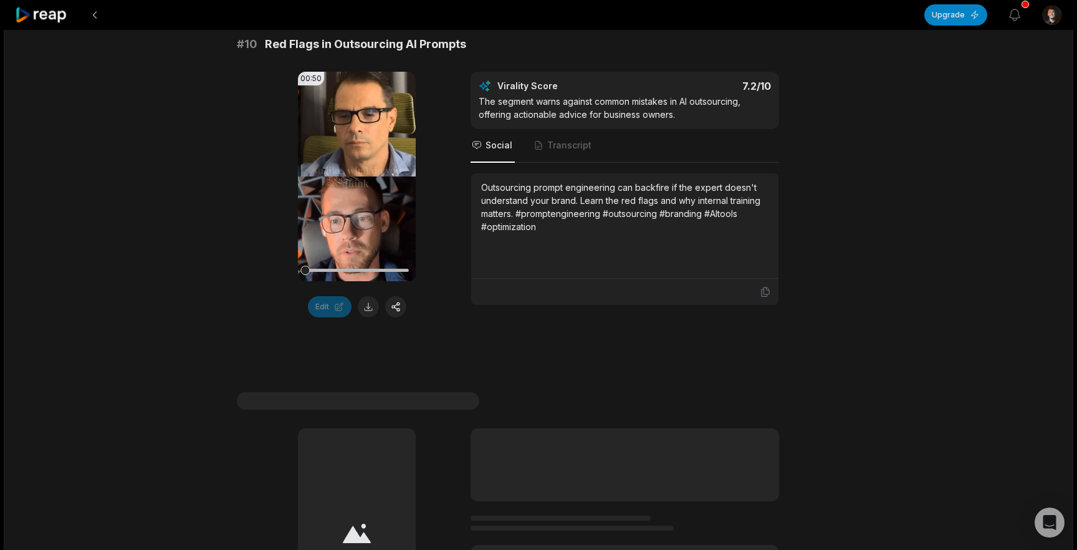
scroll to position [3482, 0]
click at [363, 229] on video "Your browser does not support mp4 format." at bounding box center [357, 174] width 118 height 209
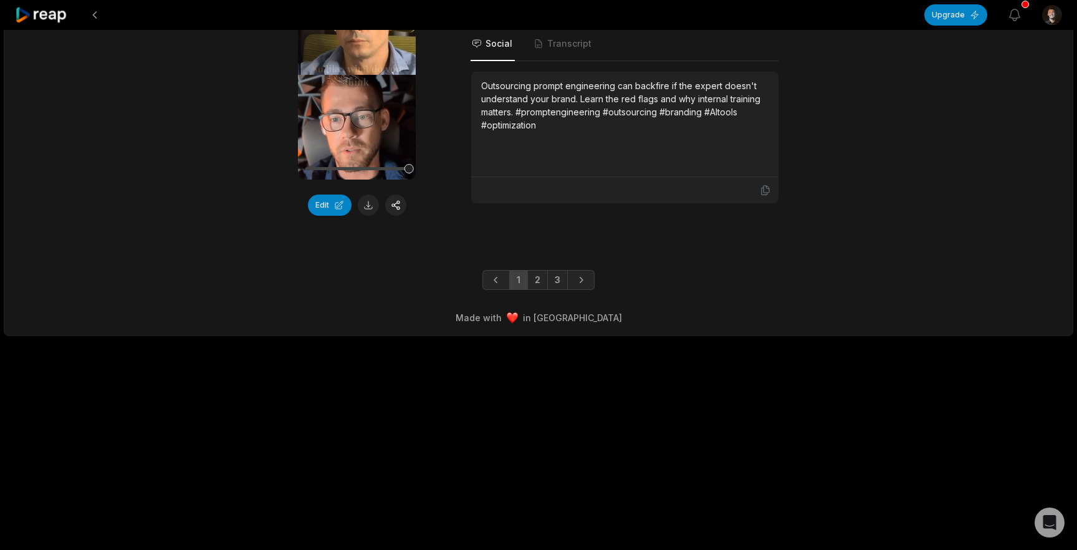
scroll to position [3311, 0]
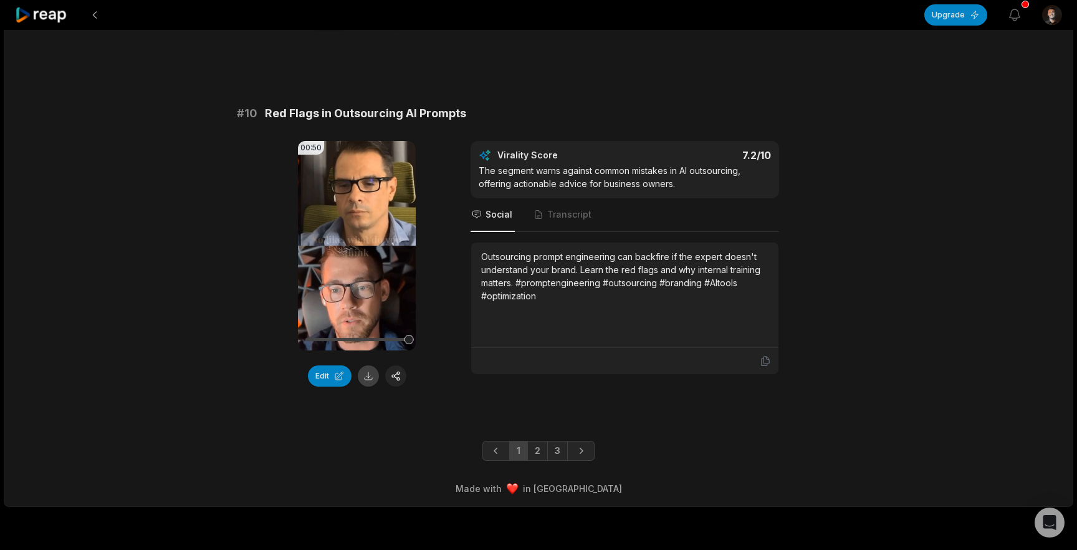
click at [369, 387] on button at bounding box center [368, 375] width 21 height 21
click at [542, 461] on link "2" at bounding box center [537, 451] width 21 height 20
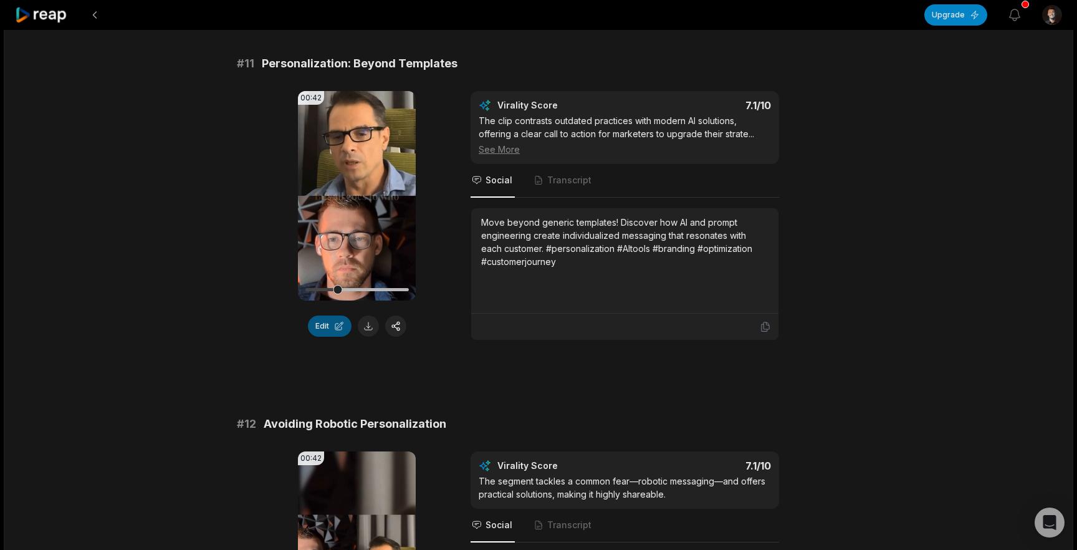
click at [338, 325] on button "Edit" at bounding box center [330, 325] width 44 height 21
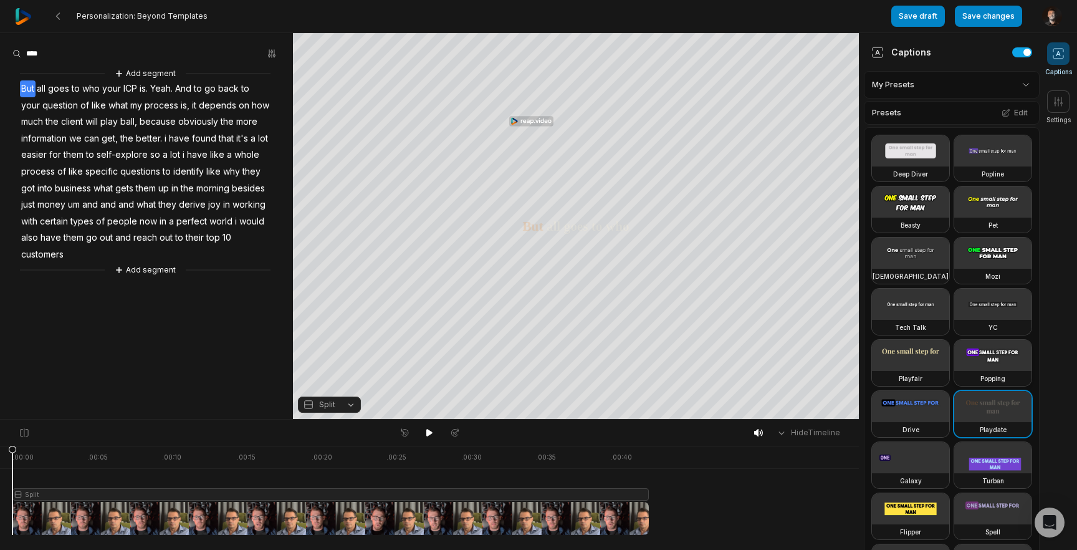
click at [1006, 367] on video at bounding box center [993, 355] width 77 height 31
click at [999, 366] on video at bounding box center [993, 355] width 77 height 31
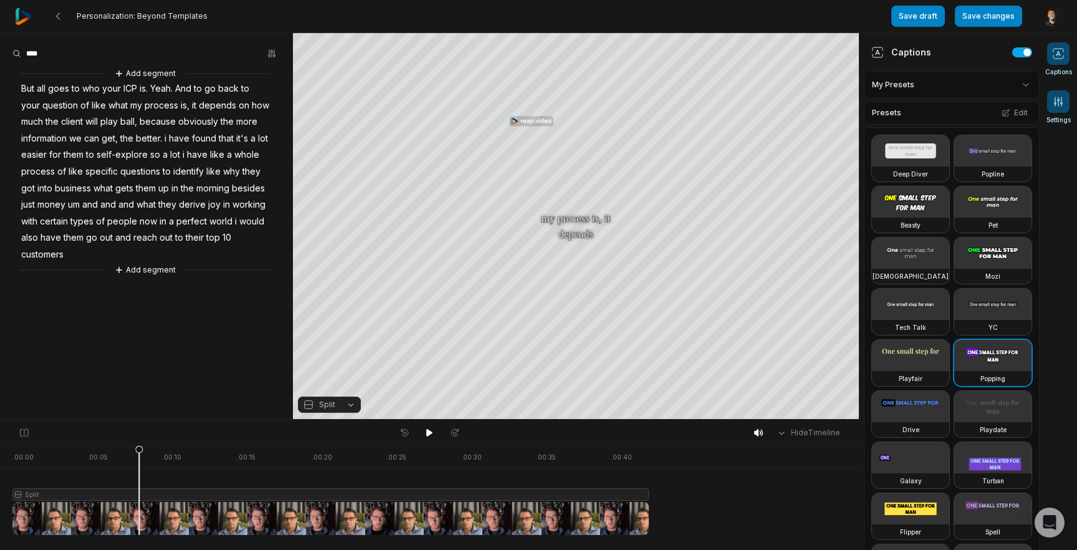
click at [1058, 110] on span at bounding box center [1058, 101] width 22 height 22
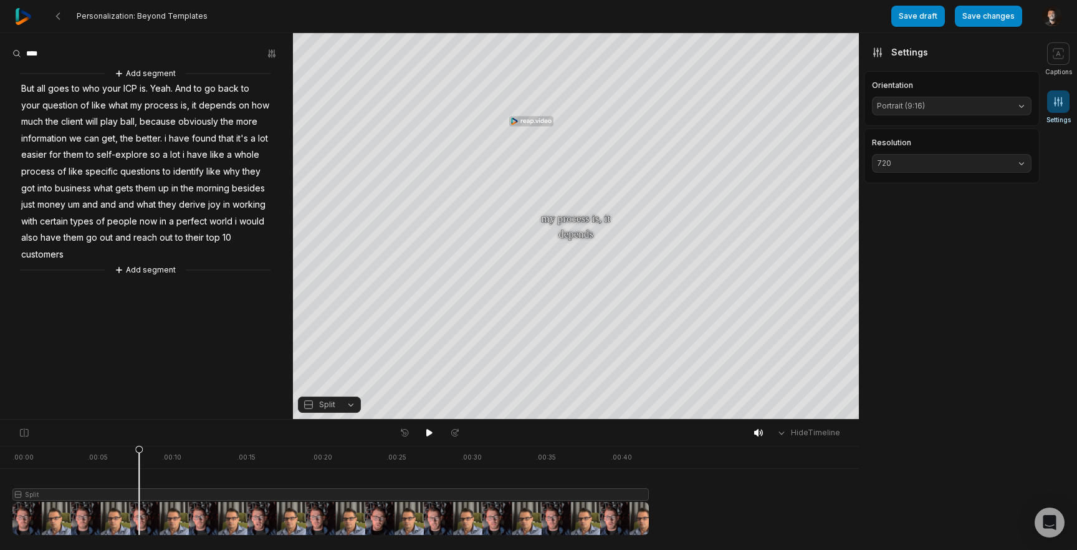
click at [984, 161] on span "720" at bounding box center [942, 163] width 130 height 11
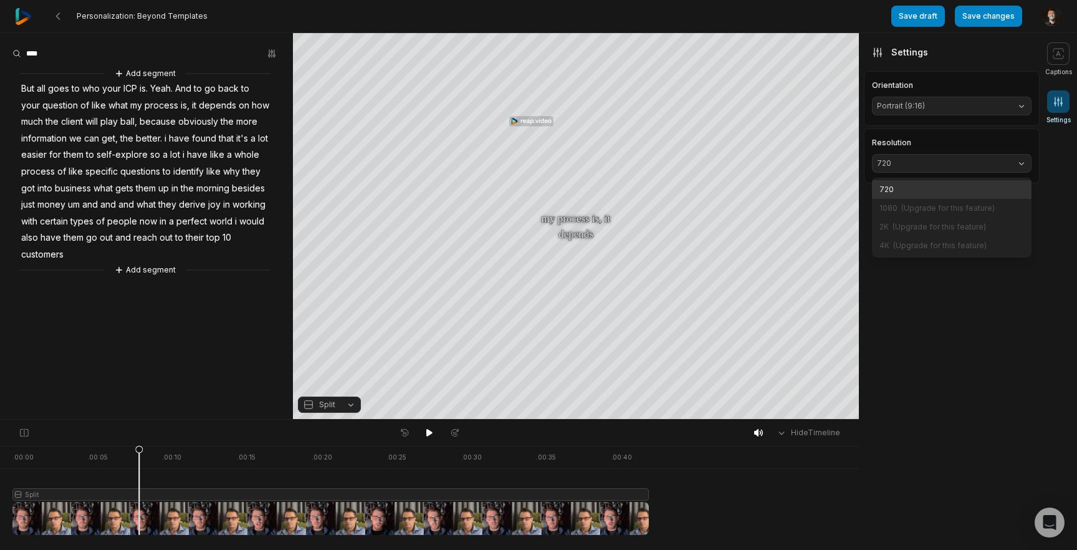
click at [984, 161] on span "720" at bounding box center [942, 163] width 130 height 11
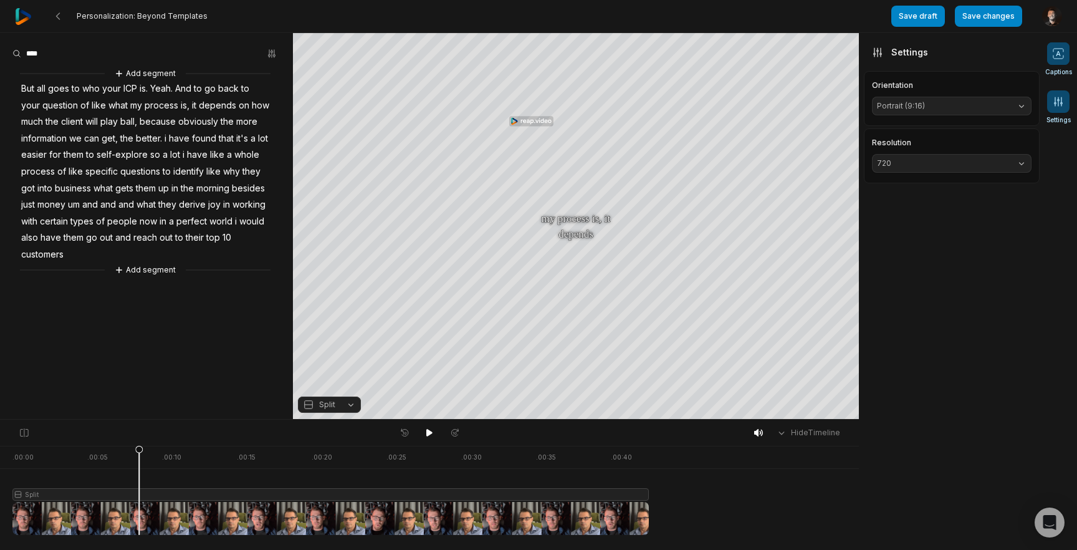
click at [1056, 60] on span at bounding box center [1058, 53] width 22 height 22
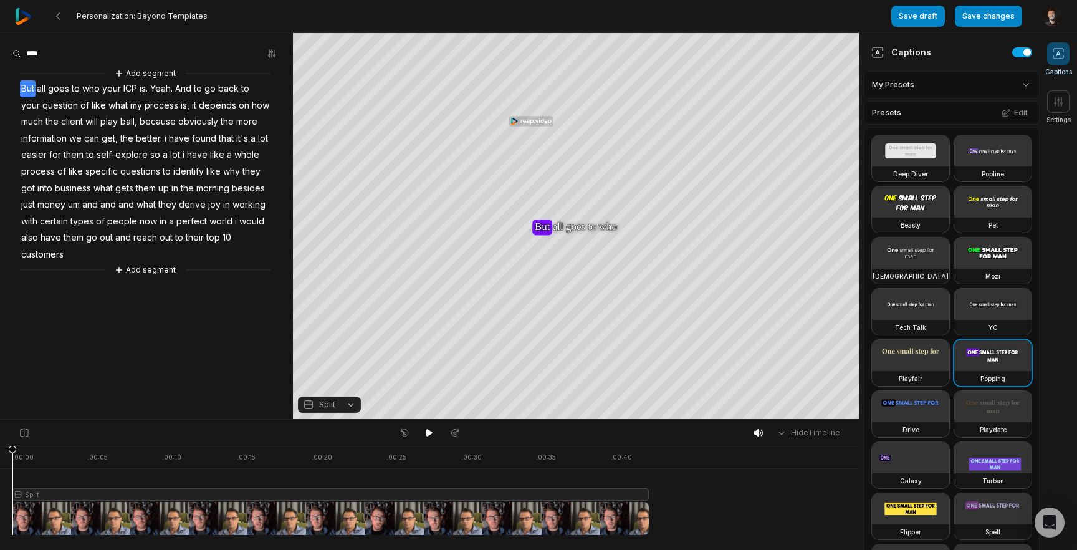
click at [625, 511] on div at bounding box center [330, 490] width 637 height 89
click at [985, 12] on button "Save changes" at bounding box center [988, 16] width 67 height 21
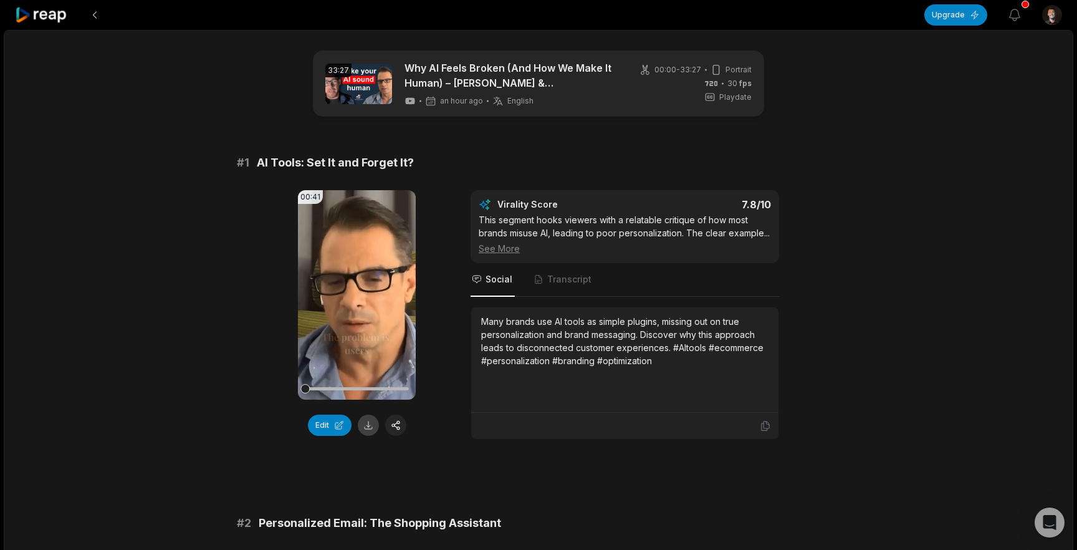
click at [367, 426] on button at bounding box center [368, 425] width 21 height 21
click at [365, 253] on video "Your browser does not support mp4 format." at bounding box center [357, 294] width 118 height 209
click at [367, 257] on video "Your browser does not support mp4 format." at bounding box center [357, 294] width 118 height 209
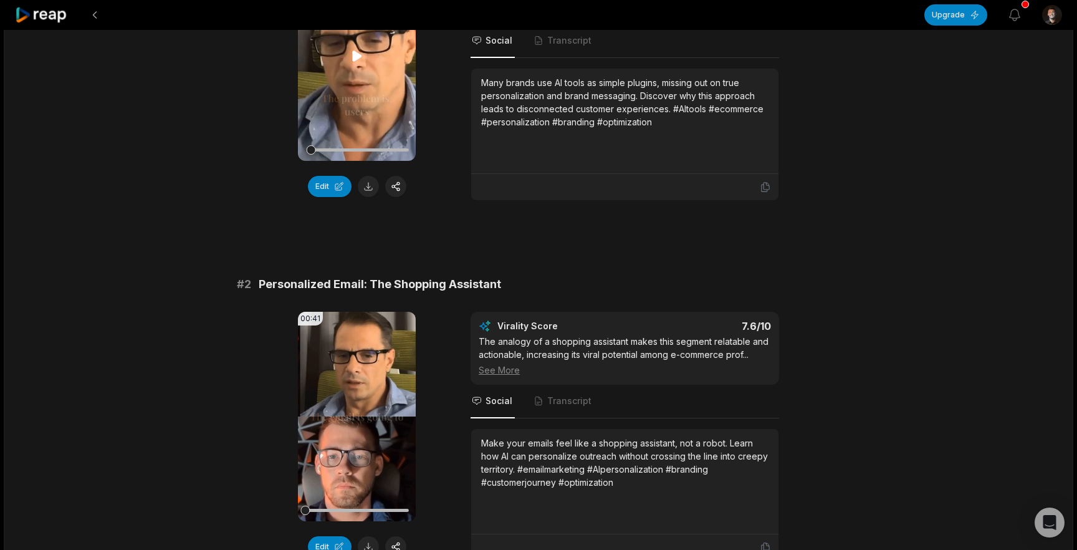
scroll to position [431, 0]
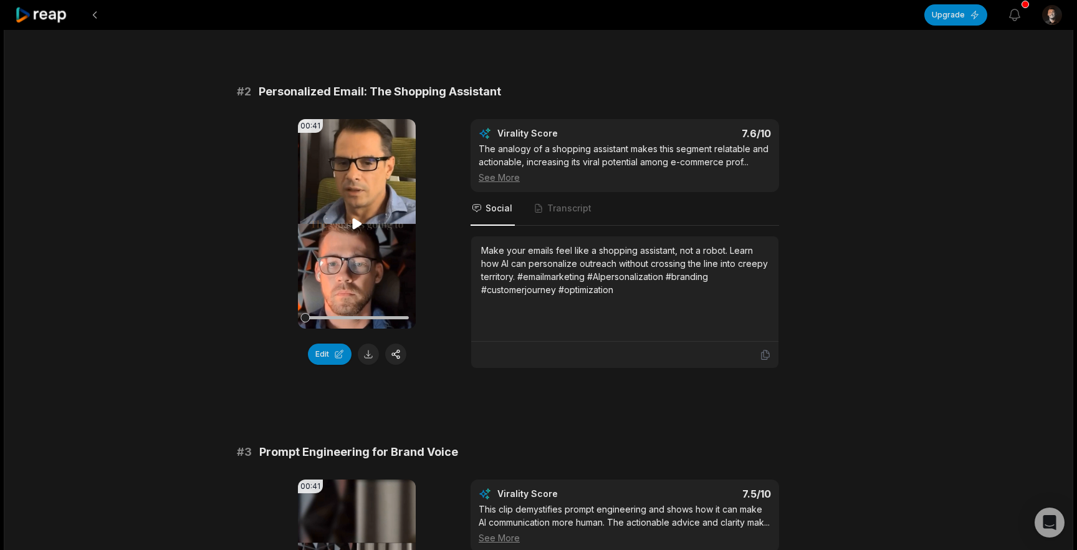
click at [367, 253] on video "Your browser does not support mp4 format." at bounding box center [357, 223] width 118 height 209
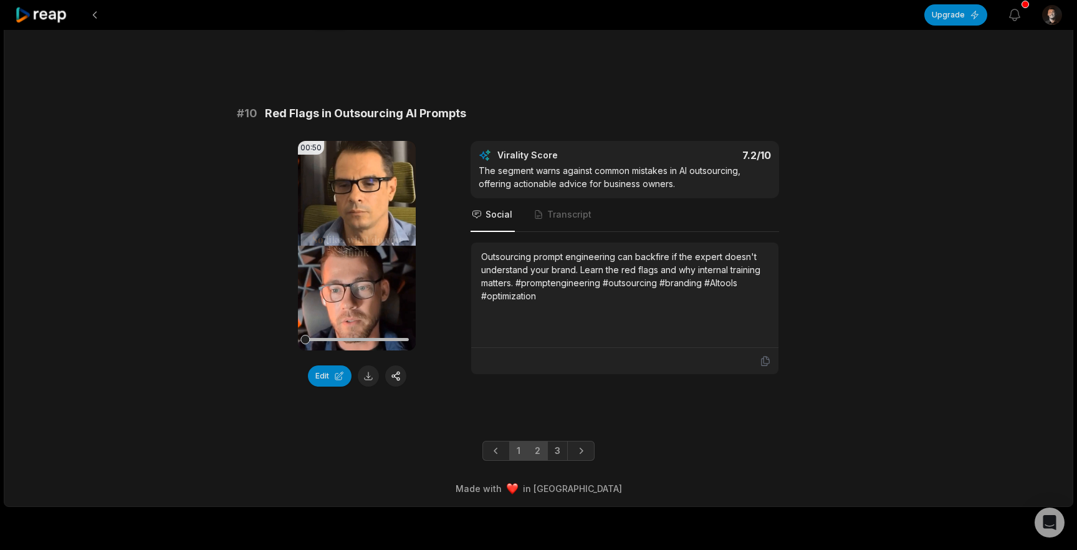
click at [536, 461] on link "2" at bounding box center [537, 451] width 21 height 20
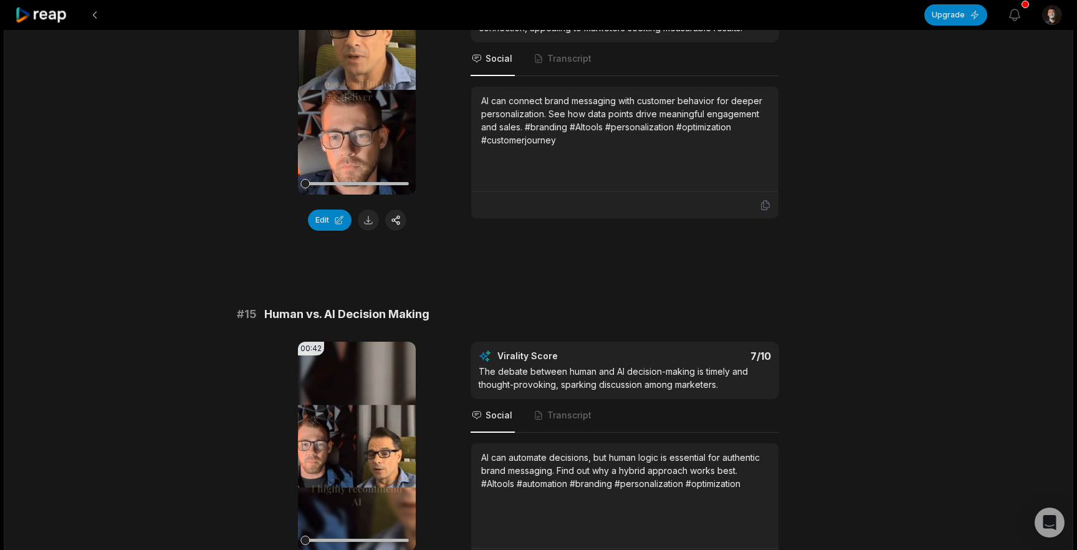
scroll to position [0, 0]
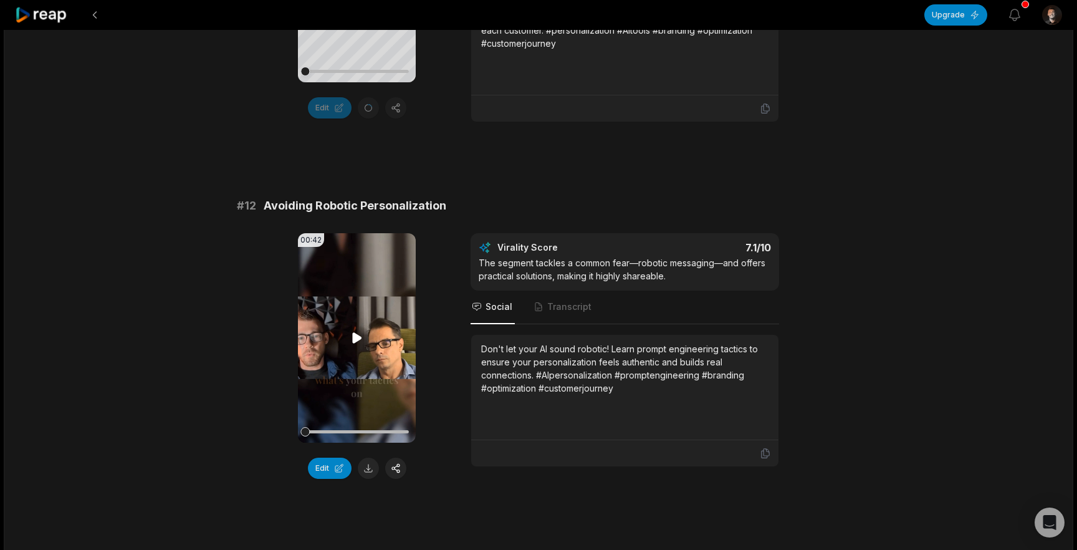
click at [355, 344] on icon at bounding box center [357, 337] width 15 height 15
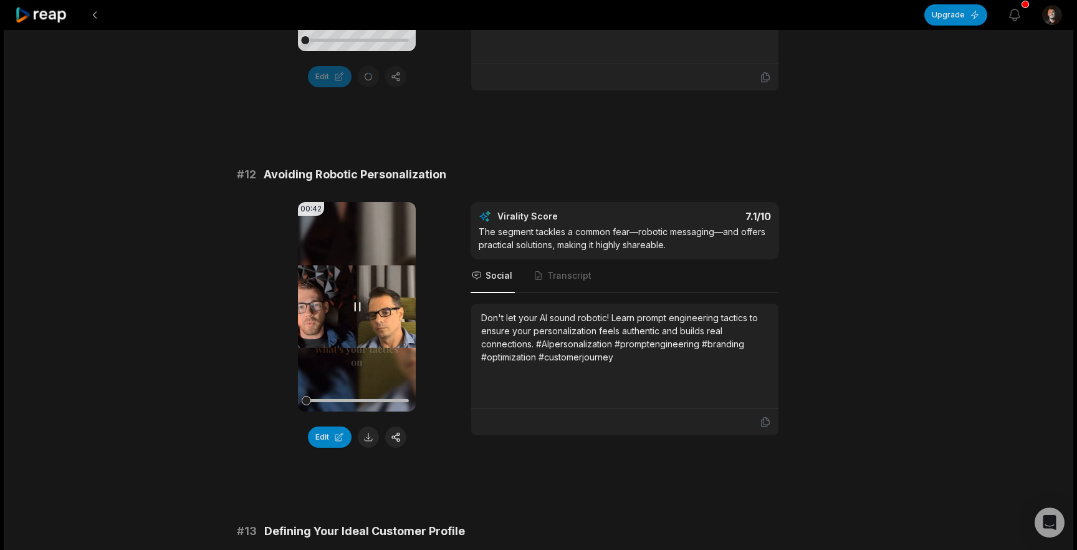
click at [355, 344] on video "Your browser does not support mp4 format." at bounding box center [357, 306] width 118 height 209
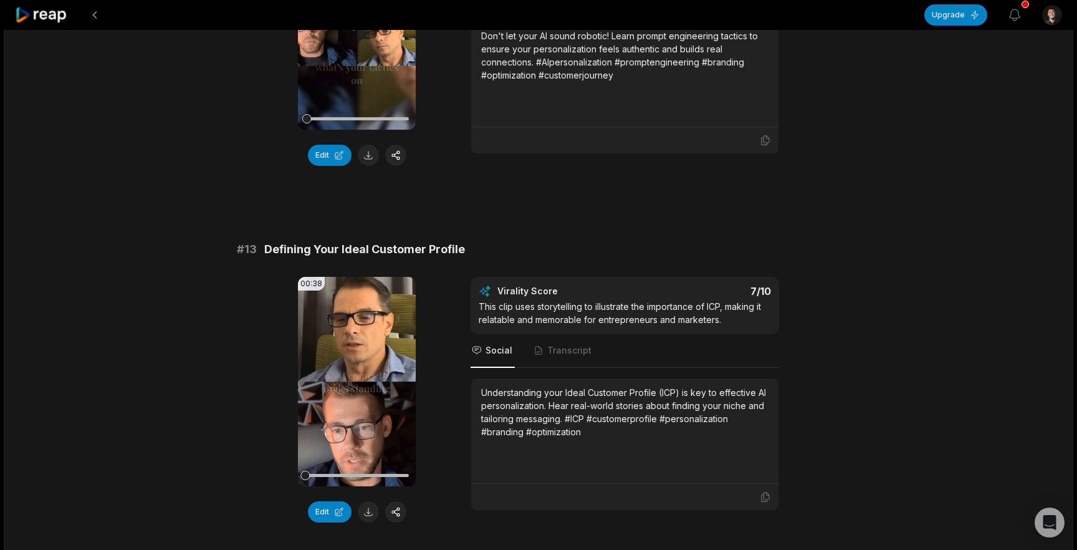
scroll to position [641, 0]
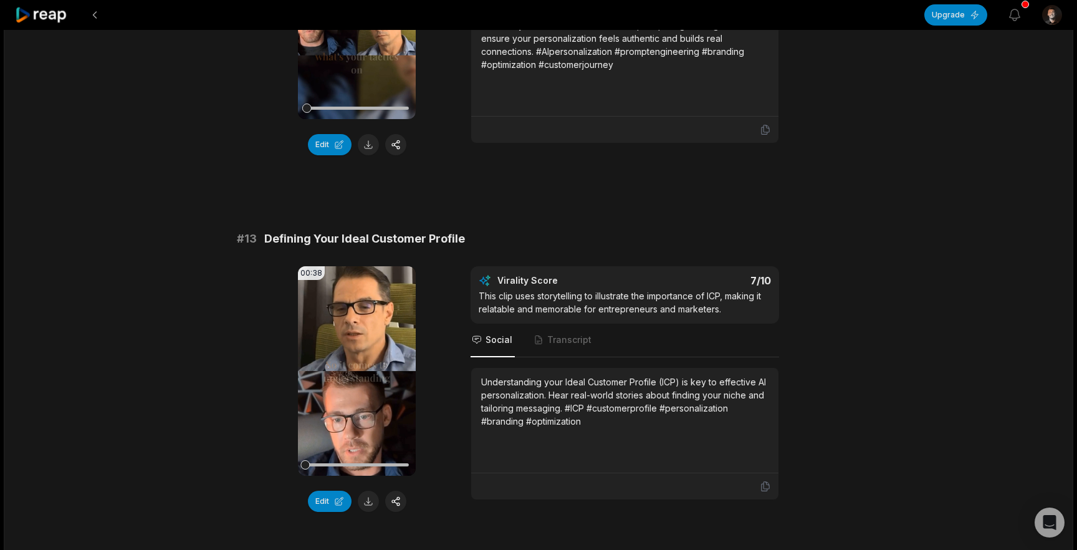
click at [355, 344] on video "Your browser does not support mp4 format." at bounding box center [357, 370] width 118 height 209
click at [317, 464] on div at bounding box center [356, 464] width 103 height 3
click at [336, 466] on div at bounding box center [356, 464] width 103 height 3
click at [352, 395] on video "Your browser does not support mp4 format." at bounding box center [357, 370] width 118 height 209
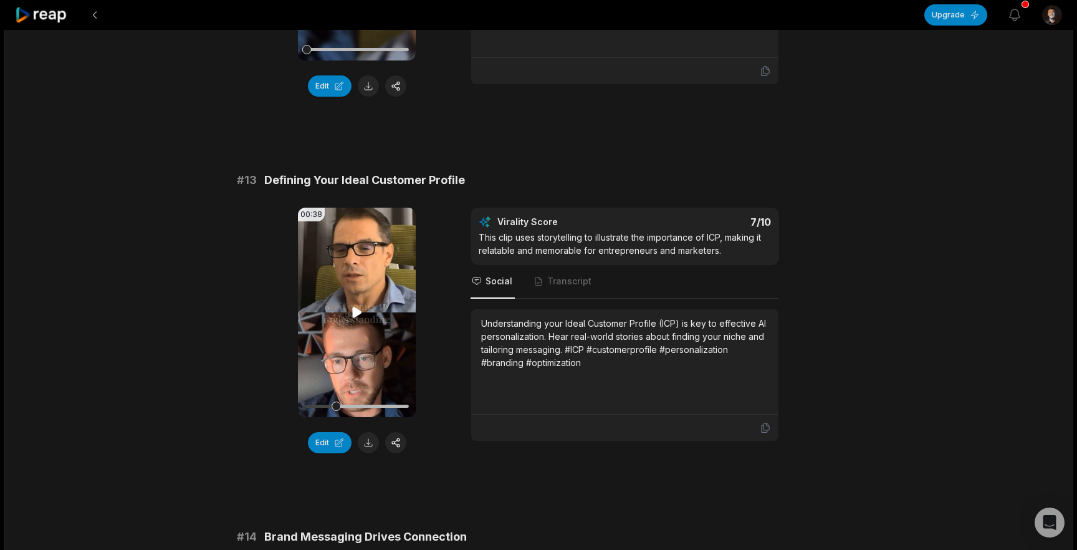
scroll to position [895, 0]
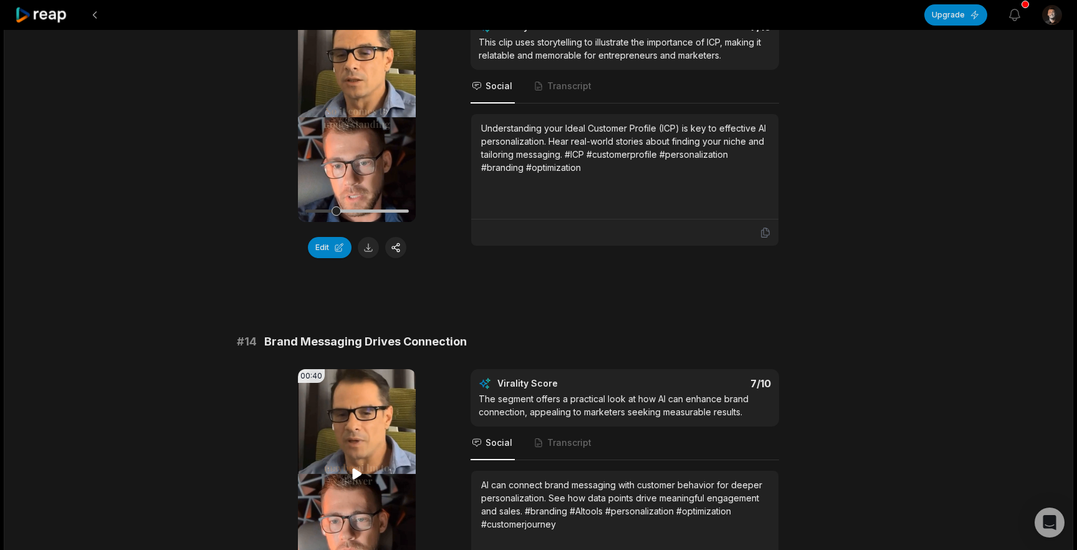
click at [357, 369] on video "Your browser does not support mp4 format." at bounding box center [357, 473] width 118 height 209
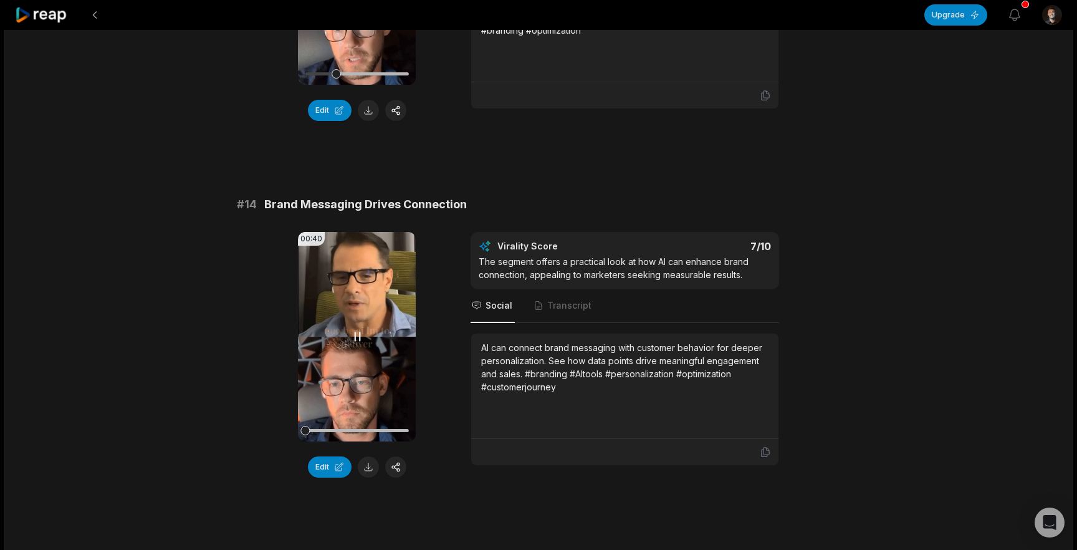
click at [347, 368] on video "Your browser does not support mp4 format." at bounding box center [357, 336] width 118 height 209
click at [322, 427] on div at bounding box center [356, 431] width 103 height 22
click at [338, 431] on div at bounding box center [356, 430] width 103 height 3
click at [377, 362] on video "Your browser does not support mp4 format." at bounding box center [357, 336] width 118 height 209
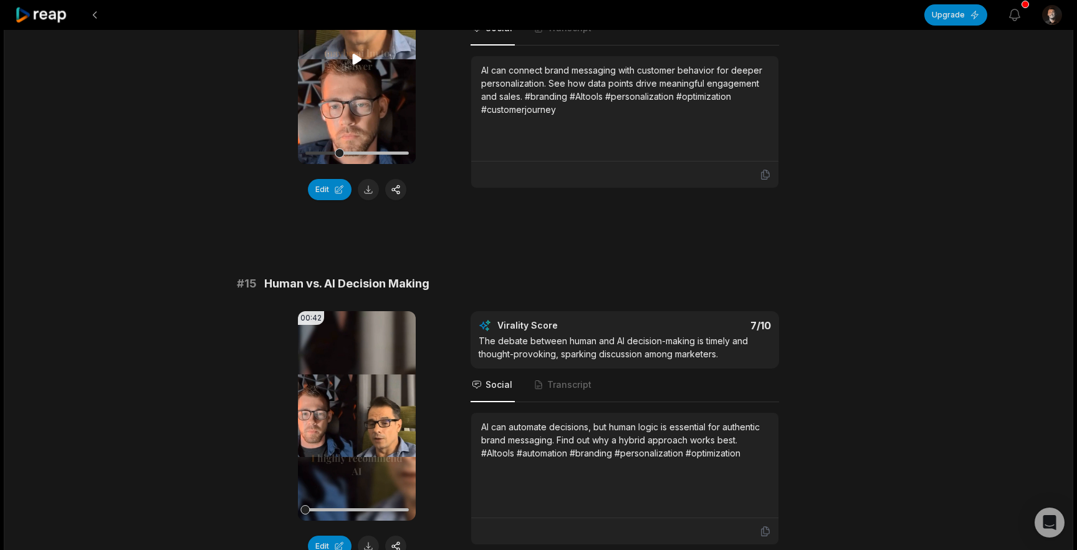
scroll to position [1459, 0]
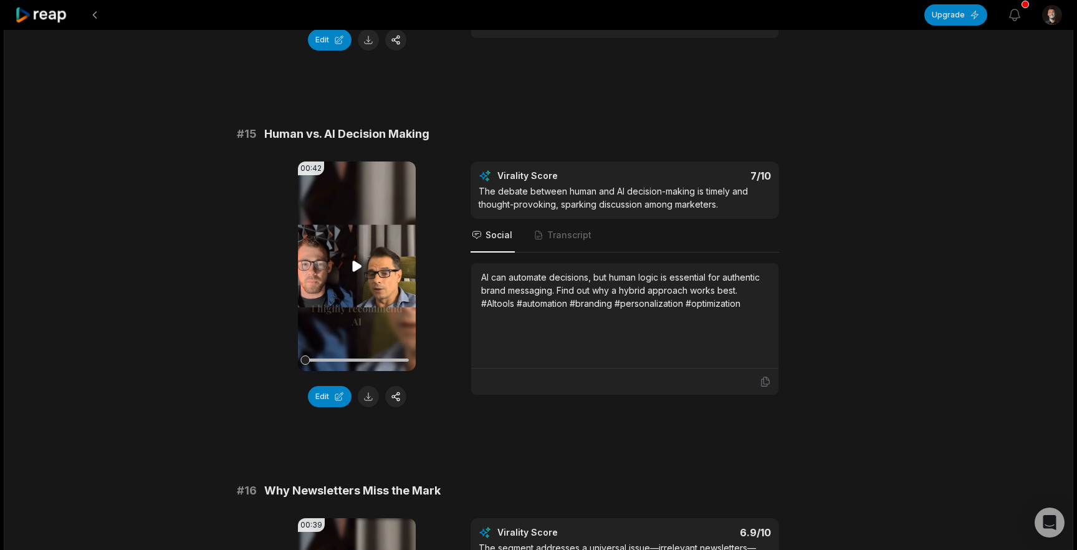
click at [370, 334] on video "Your browser does not support mp4 format." at bounding box center [357, 265] width 118 height 209
click at [367, 304] on video "Your browser does not support mp4 format." at bounding box center [357, 265] width 118 height 209
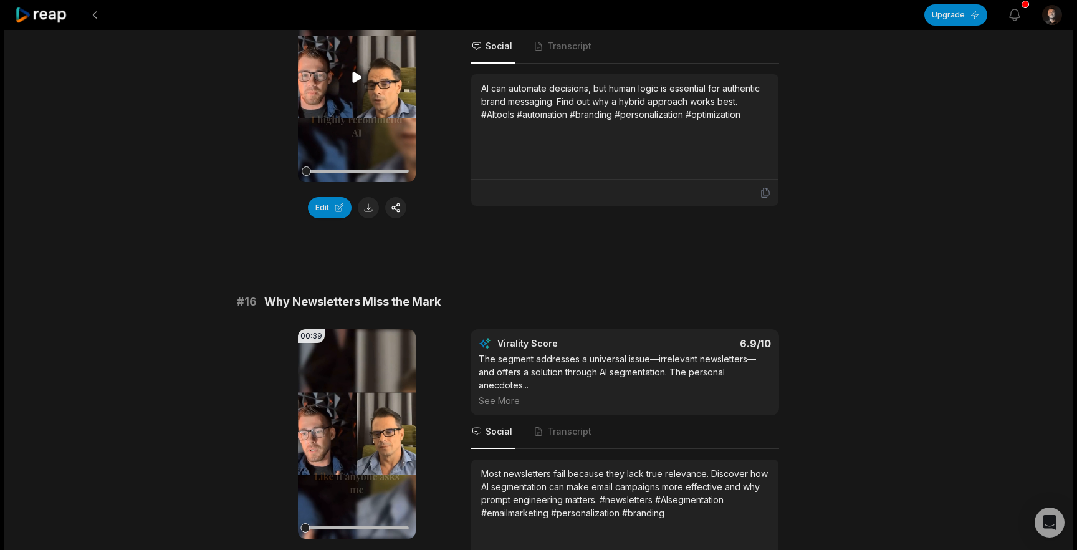
scroll to position [1735, 0]
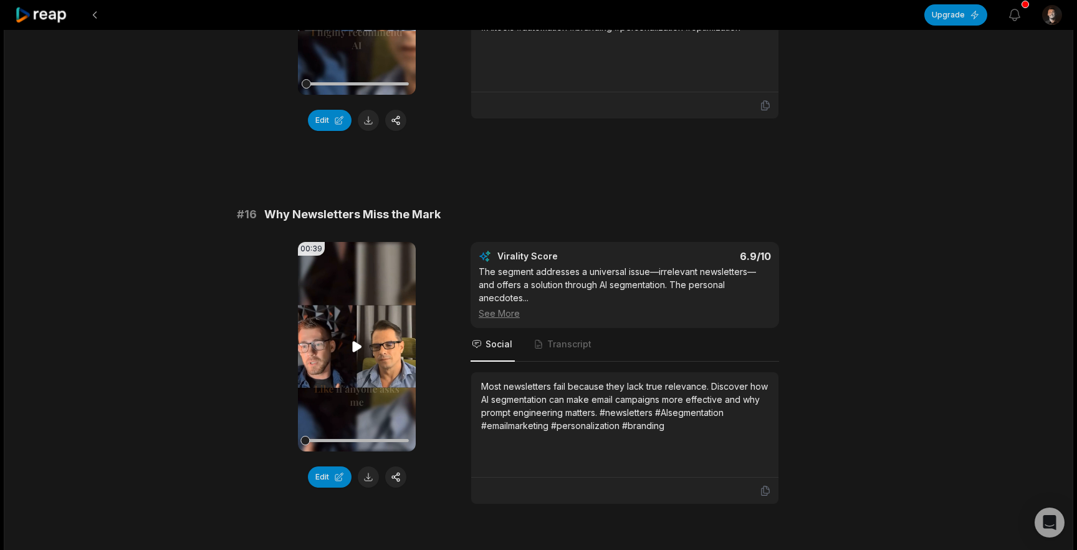
click at [366, 305] on video "Your browser does not support mp4 format." at bounding box center [357, 346] width 118 height 209
click at [365, 306] on video "Your browser does not support mp4 format." at bounding box center [357, 346] width 118 height 209
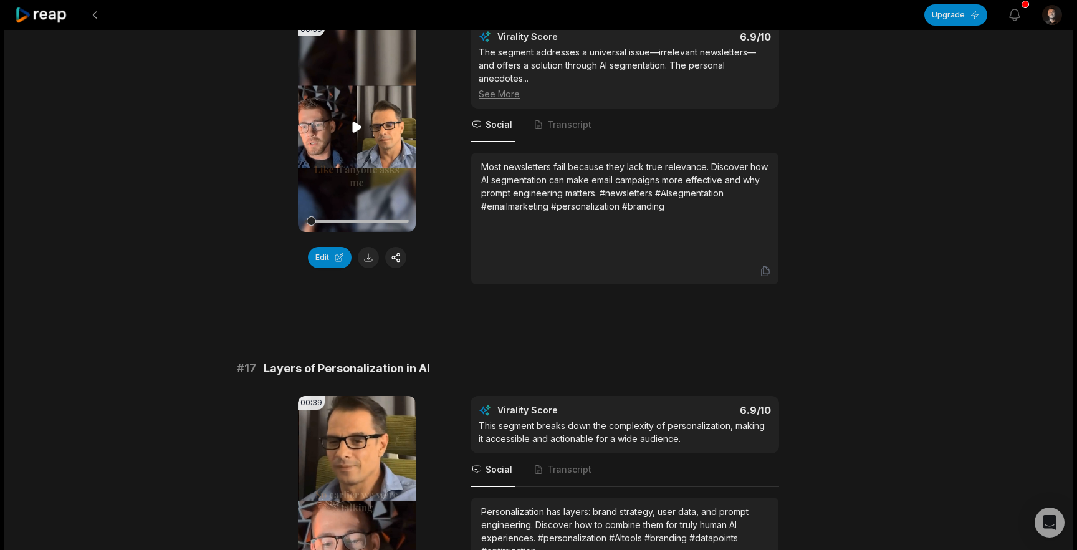
scroll to position [2098, 0]
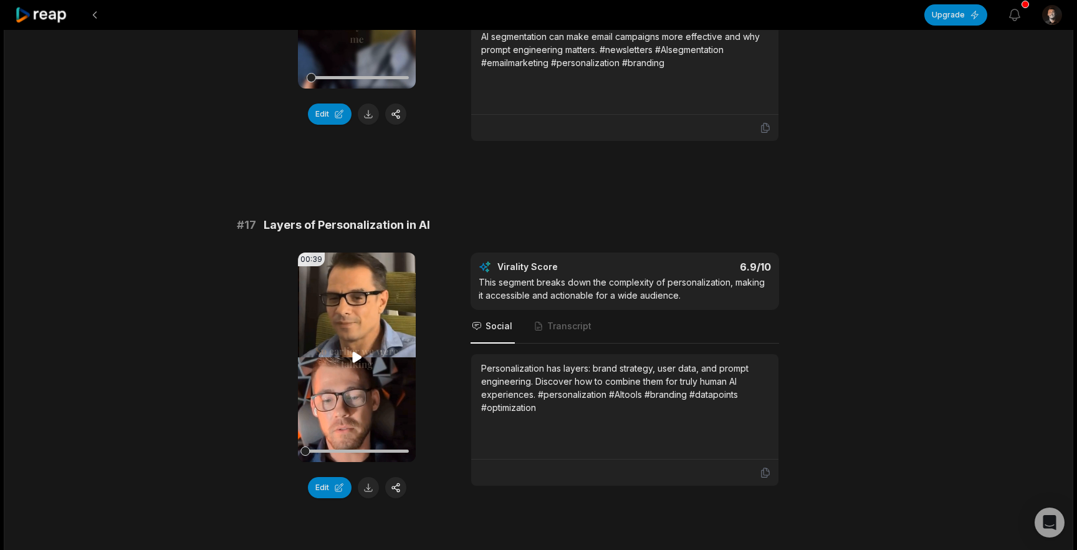
click at [349, 335] on video "Your browser does not support mp4 format." at bounding box center [357, 357] width 118 height 209
click at [331, 441] on div at bounding box center [356, 451] width 103 height 22
click at [358, 440] on div at bounding box center [356, 451] width 103 height 22
click at [322, 387] on video "Your browser does not support mp4 format." at bounding box center [357, 357] width 118 height 209
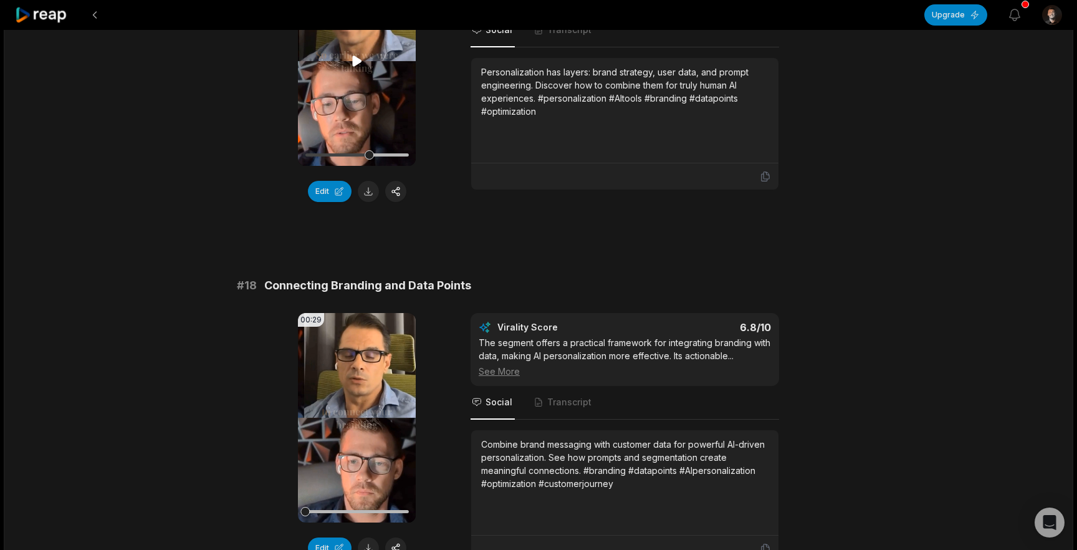
scroll to position [2412, 0]
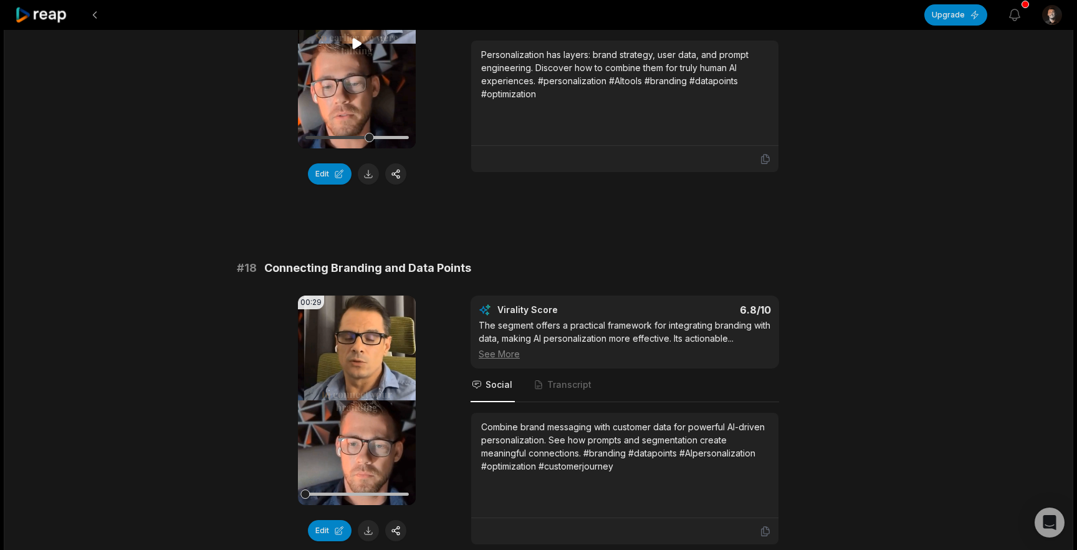
click at [322, 387] on video "Your browser does not support mp4 format." at bounding box center [357, 400] width 118 height 209
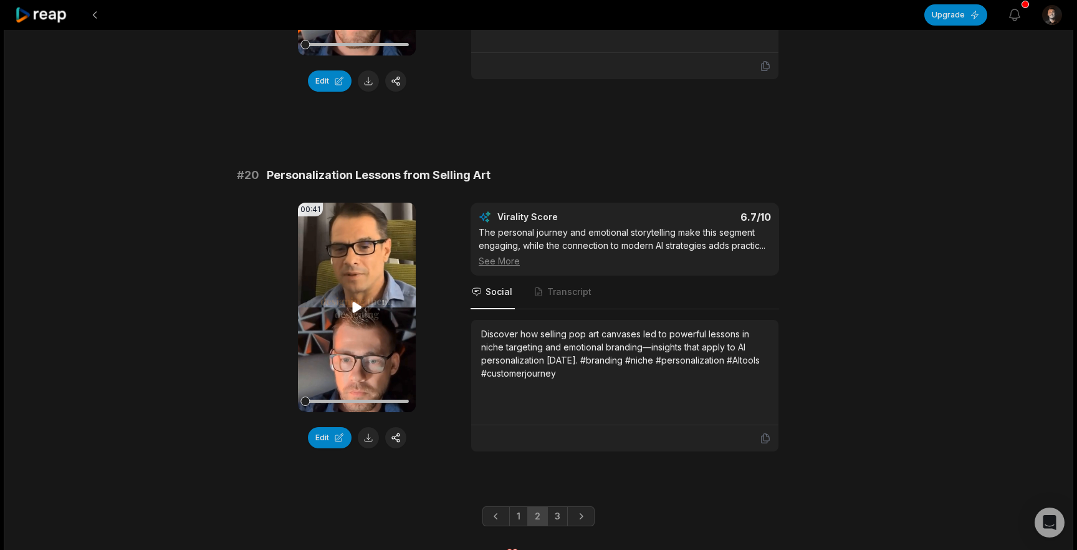
scroll to position [3235, 0]
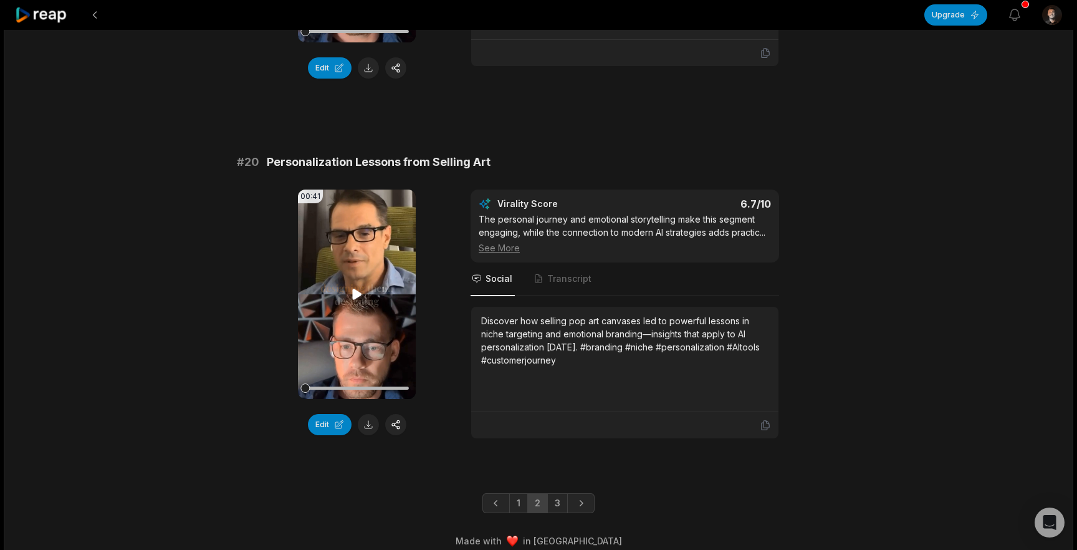
click at [347, 318] on video "Your browser does not support mp4 format." at bounding box center [357, 294] width 118 height 209
click at [327, 387] on div at bounding box center [356, 388] width 103 height 3
click at [555, 493] on link "3" at bounding box center [557, 503] width 21 height 20
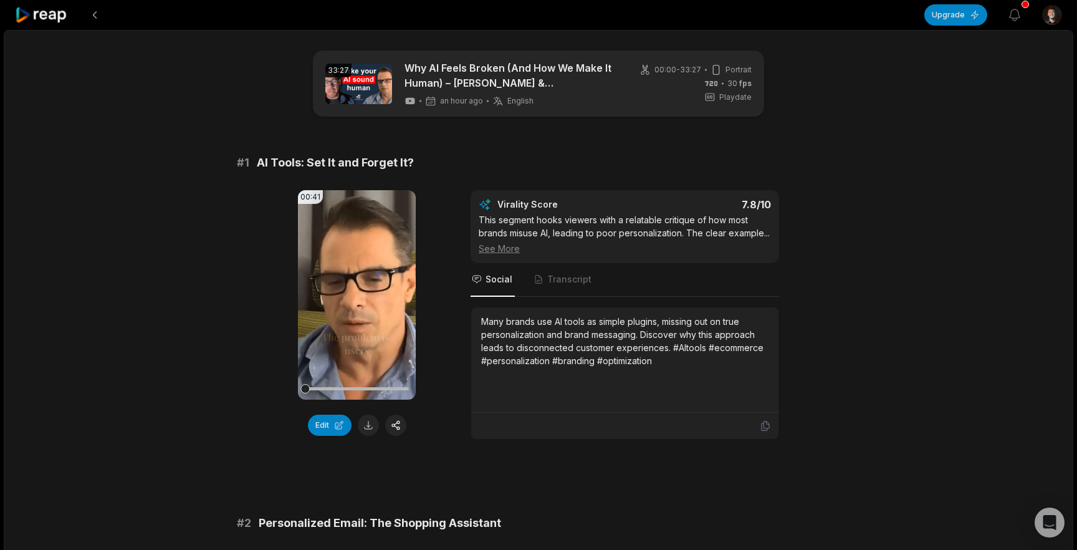
click at [1012, 19] on icon "button" at bounding box center [1015, 14] width 15 height 15
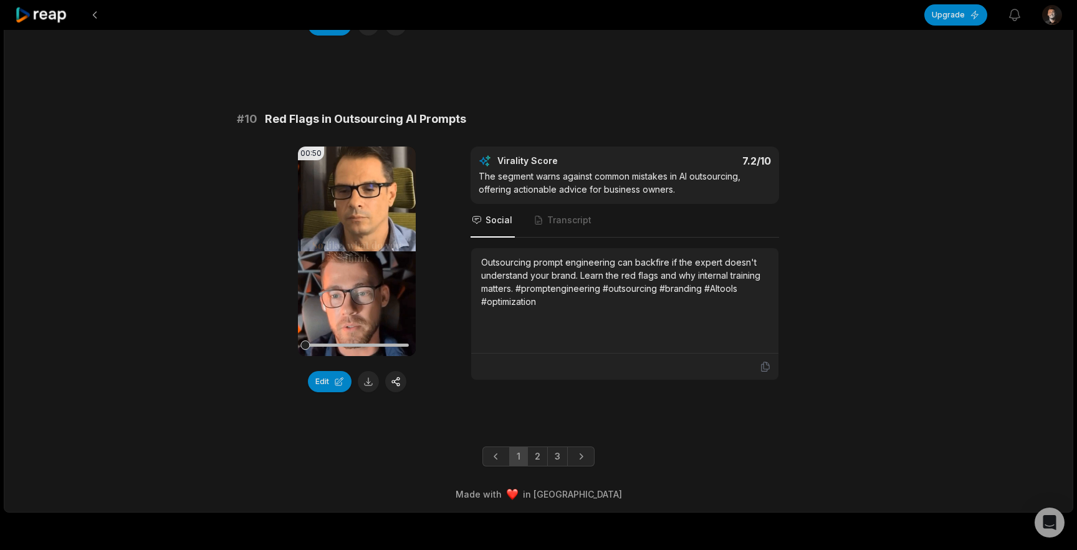
scroll to position [3311, 0]
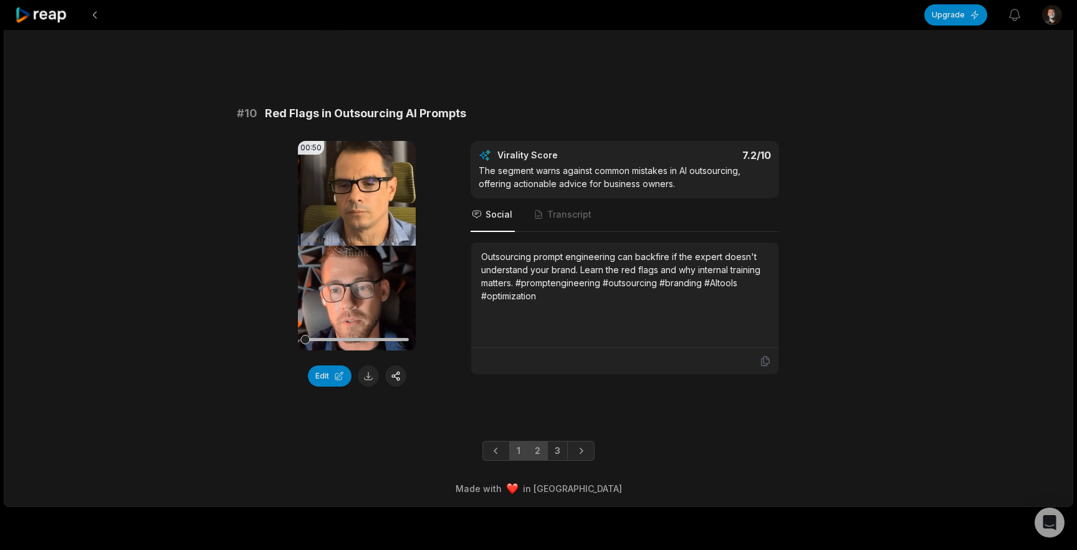
click at [539, 461] on link "2" at bounding box center [537, 451] width 21 height 20
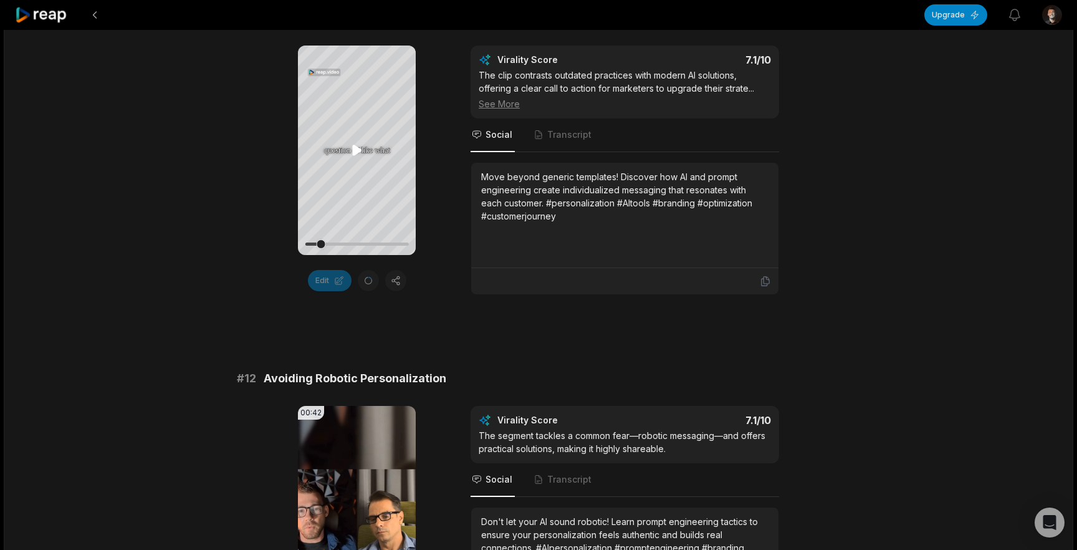
scroll to position [0, 0]
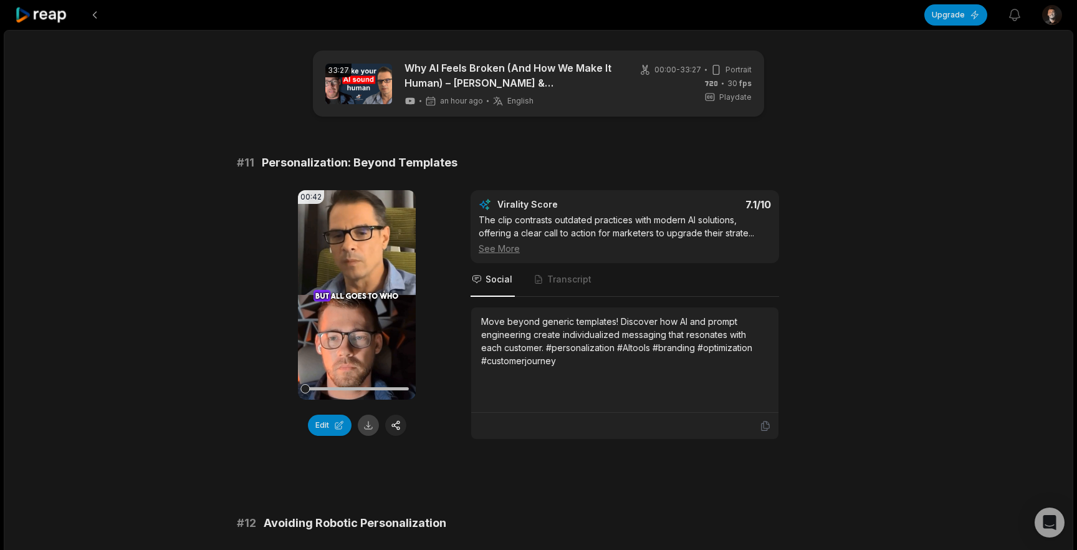
click at [369, 423] on button at bounding box center [368, 425] width 21 height 21
